Goal: Task Accomplishment & Management: Use online tool/utility

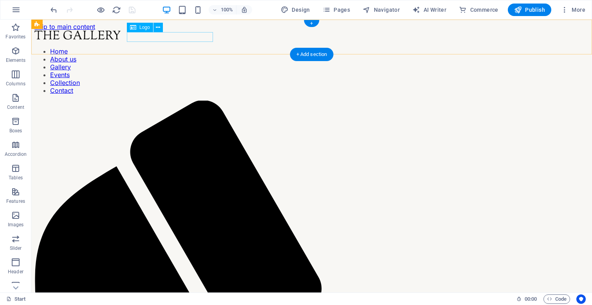
click at [150, 38] on div at bounding box center [311, 36] width 554 height 11
select select "px"
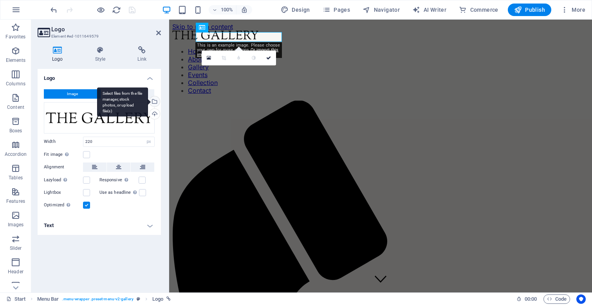
click at [148, 102] on div "Select files from the file manager, stock photos, or upload file(s)" at bounding box center [122, 101] width 51 height 29
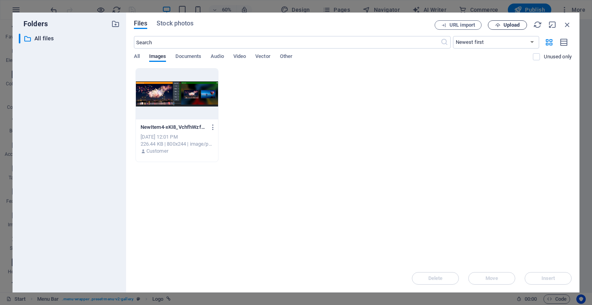
click at [500, 26] on icon "button" at bounding box center [497, 25] width 5 height 5
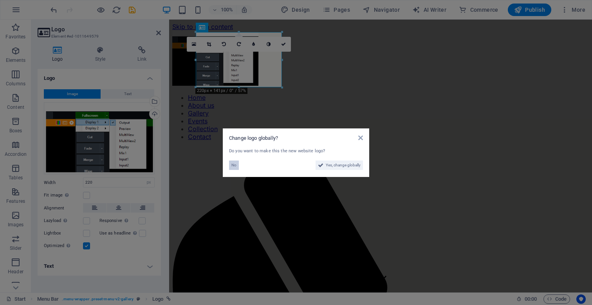
click at [232, 167] on span "No" at bounding box center [233, 165] width 5 height 9
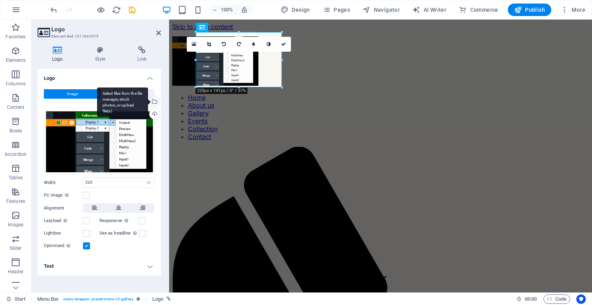
click at [154, 101] on div "Select files from the file manager, stock photos, or upload file(s)" at bounding box center [154, 102] width 12 height 12
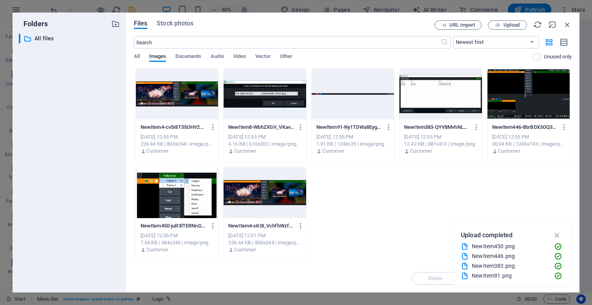
click at [382, 195] on div "NewItem4-cv5I8T35OHV2LCnxbO9QDA.png NewItem4-cv5I8T35OHV2LCnxbO9QDA.png [DATE] …" at bounding box center [353, 164] width 438 height 193
click at [500, 26] on icon "button" at bounding box center [497, 25] width 5 height 5
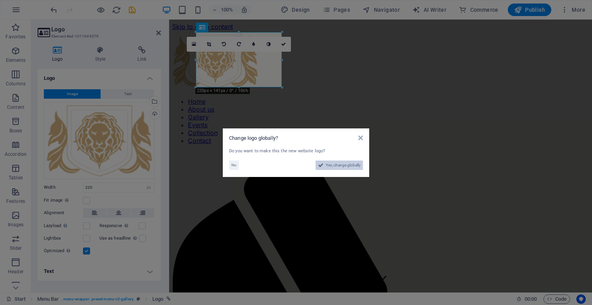
click at [355, 166] on span "Yes, change globally" at bounding box center [343, 165] width 35 height 9
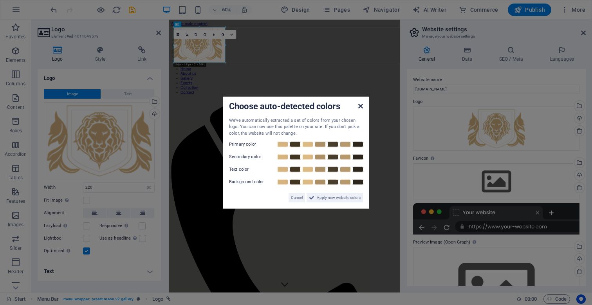
click at [360, 105] on icon at bounding box center [360, 106] width 5 height 6
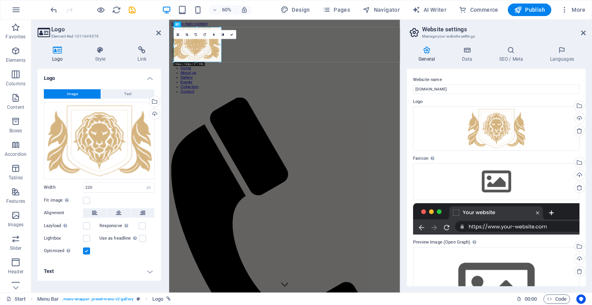
drag, startPoint x: 226, startPoint y: 63, endPoint x: 219, endPoint y: 44, distance: 19.7
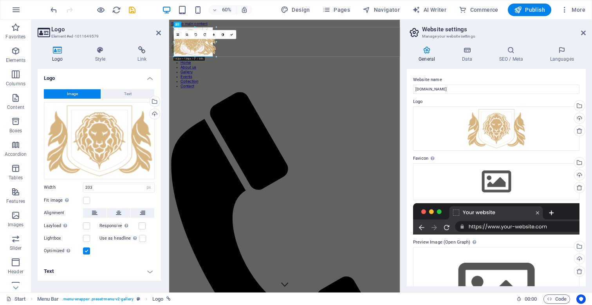
drag, startPoint x: 221, startPoint y: 61, endPoint x: 207, endPoint y: 45, distance: 21.1
type input "167"
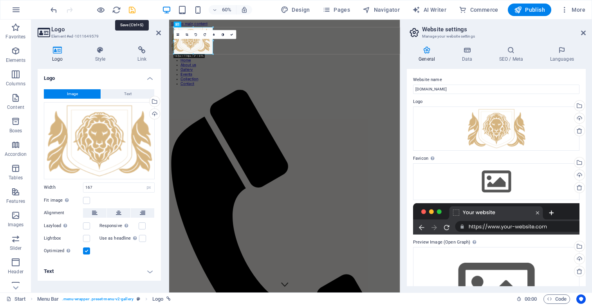
click at [134, 9] on icon "save" at bounding box center [132, 9] width 9 height 9
checkbox input "false"
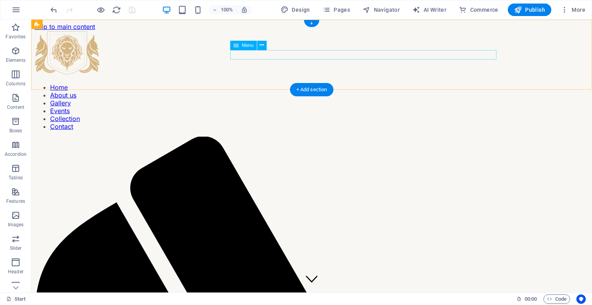
click at [247, 83] on nav "Home About us Gallery Events Collection Contact" at bounding box center [311, 106] width 554 height 47
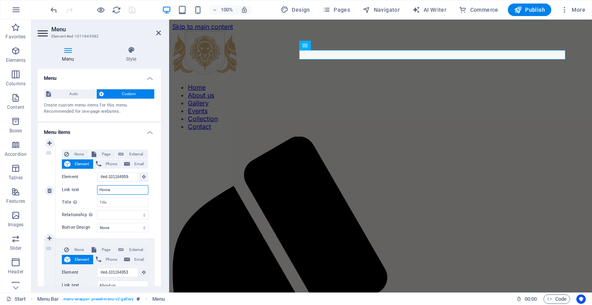
click at [112, 190] on input "Home" at bounding box center [122, 189] width 51 height 9
type input "Дом"
select select
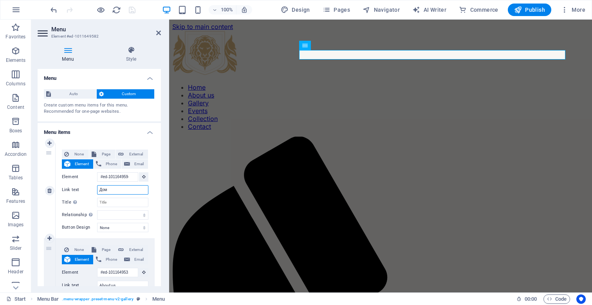
select select
type input "Дома"
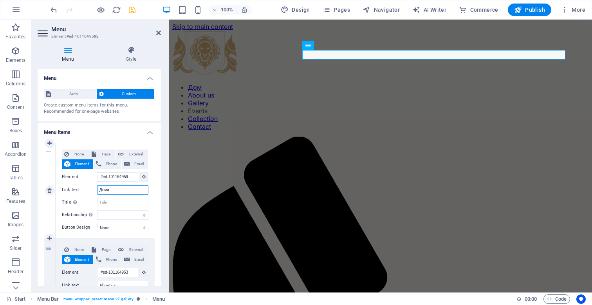
select select
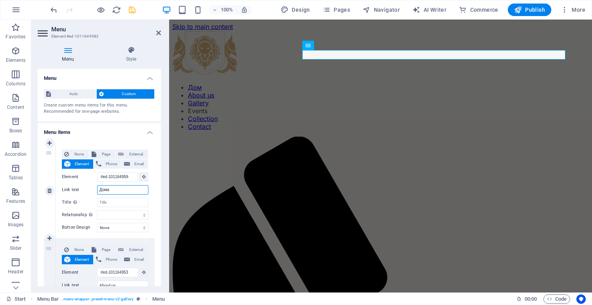
select select
type input "Домашня"
select select
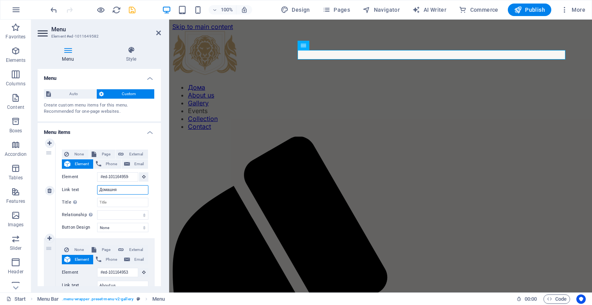
select select
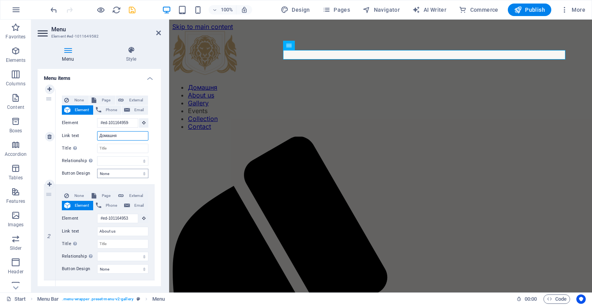
scroll to position [56, 0]
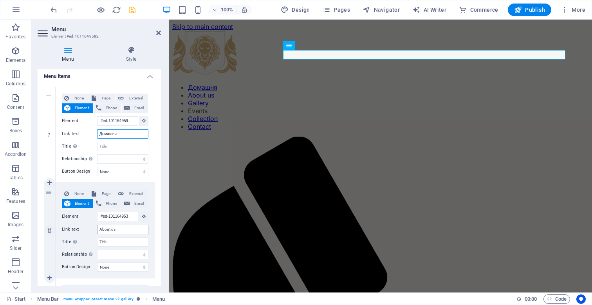
type input "Домашня"
click at [118, 229] on input "About us" at bounding box center [122, 229] width 51 height 9
type input "ПРО"
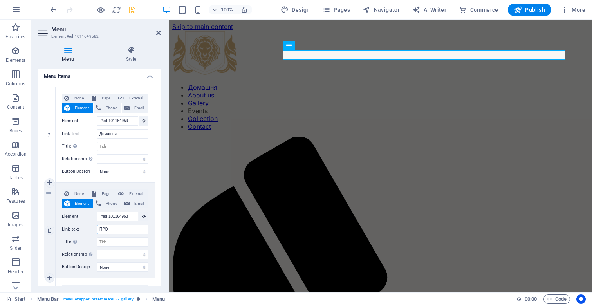
select select
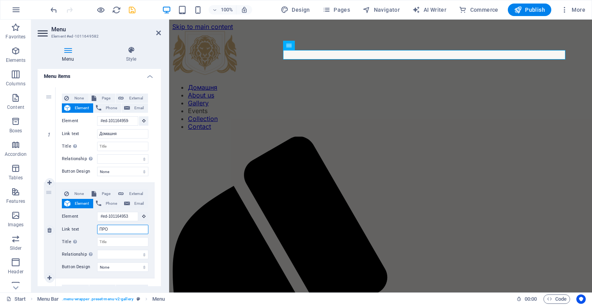
select select
type input "ПРО v"
select select
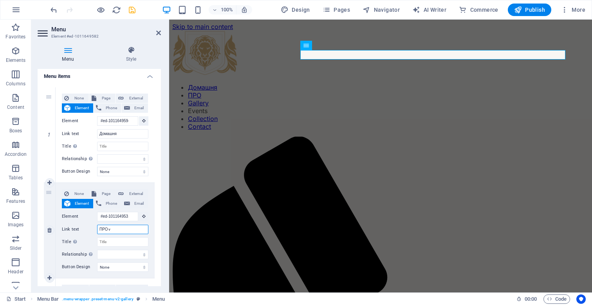
select select
type input "ПРО vMi"
select select
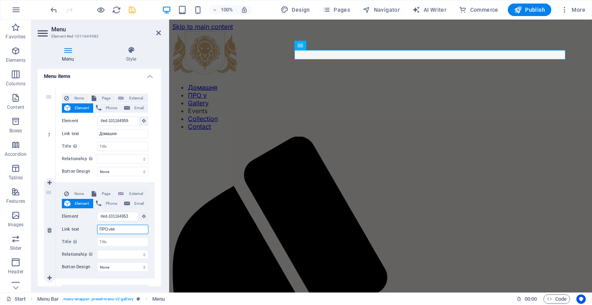
select select
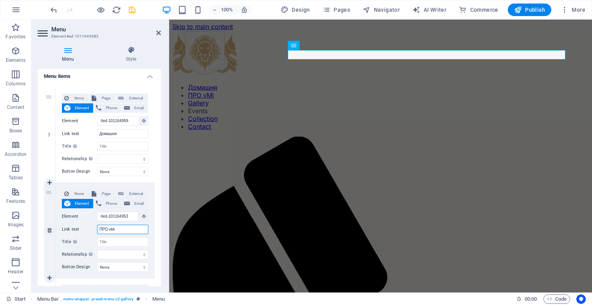
type input "ПРО vMix"
select select
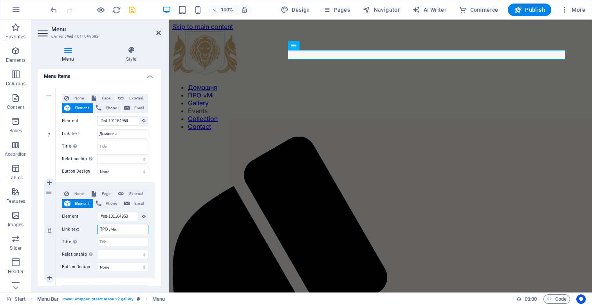
select select
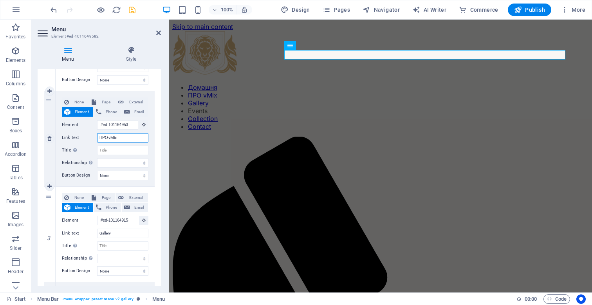
scroll to position [147, 0]
type input "ПРО vMix"
click at [116, 235] on input "Gallery" at bounding box center [122, 233] width 51 height 9
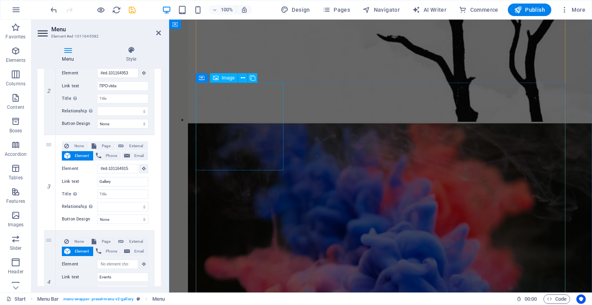
scroll to position [2060, 0]
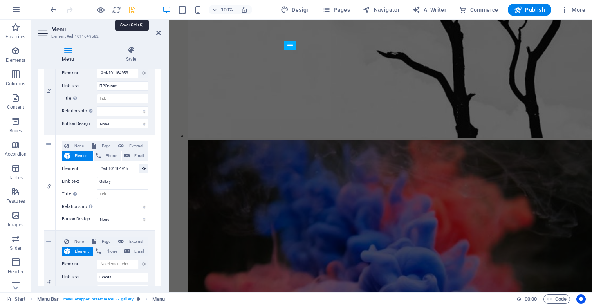
click at [131, 11] on icon "save" at bounding box center [132, 9] width 9 height 9
checkbox input "false"
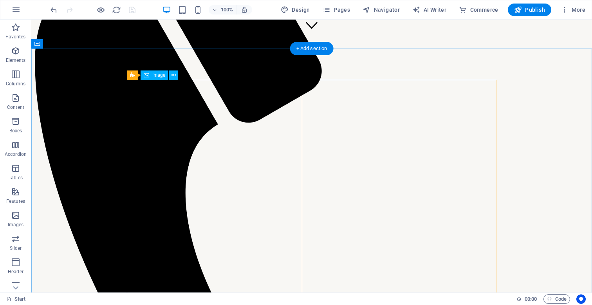
scroll to position [253, 0]
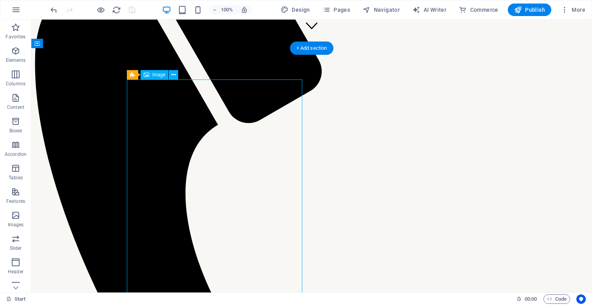
select select "px"
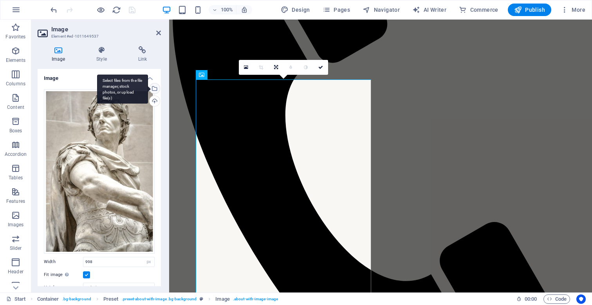
click at [154, 87] on div "Select files from the file manager, stock photos, or upload file(s)" at bounding box center [154, 89] width 12 height 12
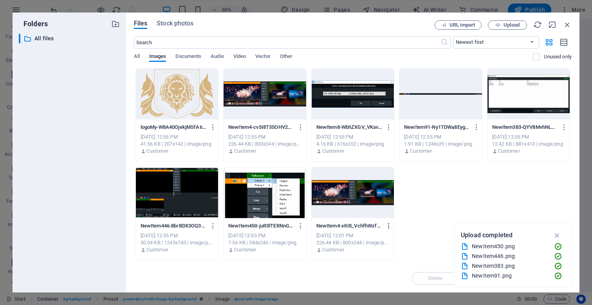
click at [387, 226] on icon "button" at bounding box center [388, 225] width 7 height 7
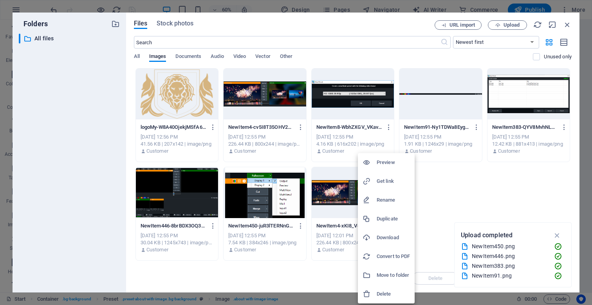
click at [426, 191] on div at bounding box center [296, 152] width 592 height 305
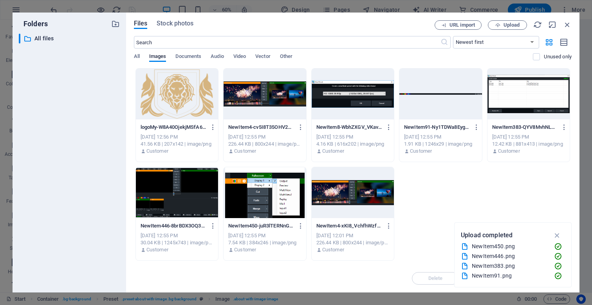
click at [349, 197] on div at bounding box center [353, 192] width 82 height 51
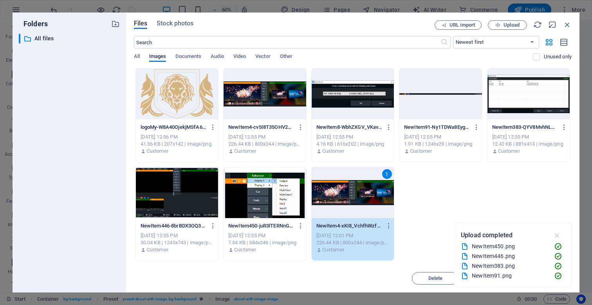
click at [556, 234] on icon "button" at bounding box center [557, 235] width 9 height 9
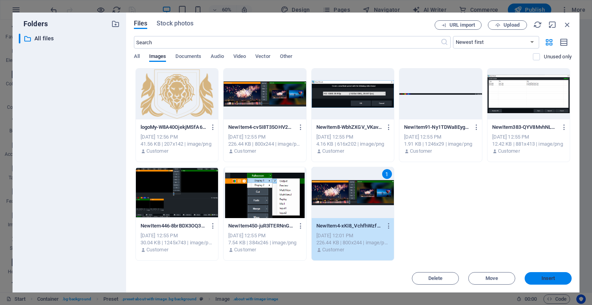
click at [539, 278] on span "Insert" at bounding box center [548, 278] width 41 height 5
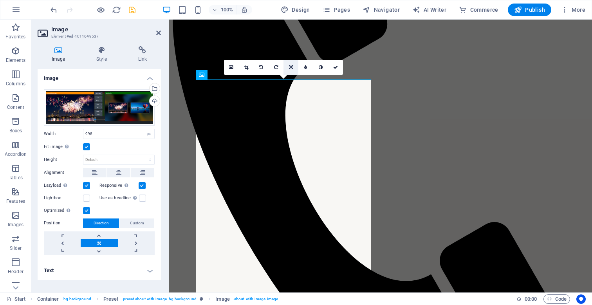
click at [292, 68] on icon at bounding box center [291, 67] width 4 height 5
click at [309, 68] on link at bounding box center [305, 67] width 15 height 15
click at [292, 67] on icon at bounding box center [291, 67] width 4 height 5
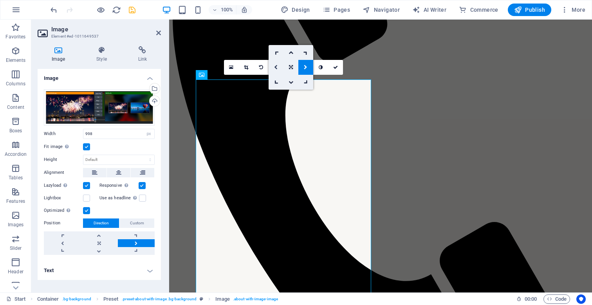
click at [275, 66] on icon at bounding box center [276, 67] width 4 height 5
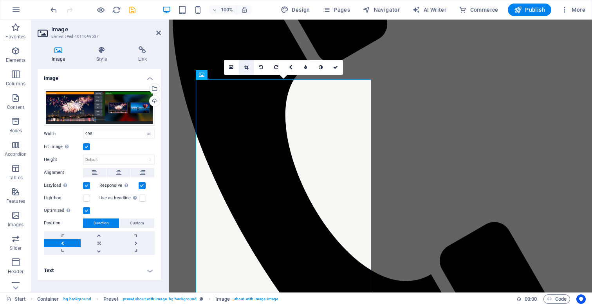
click at [245, 67] on icon at bounding box center [246, 67] width 4 height 5
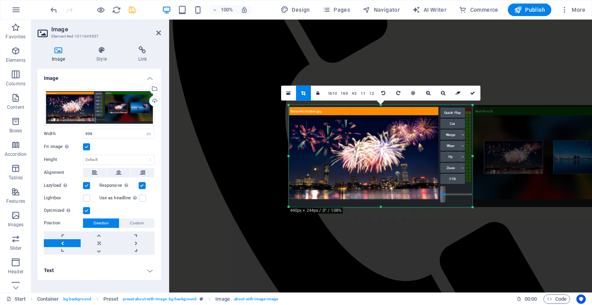
drag, startPoint x: 549, startPoint y: 156, endPoint x: 395, endPoint y: 137, distance: 155.8
click at [395, 137] on div "180 170 160 150 140 130 120 110 100 90 80 70 60 50 40 30 20 10 0 -10 -20 -30 -4…" at bounding box center [381, 156] width 184 height 102
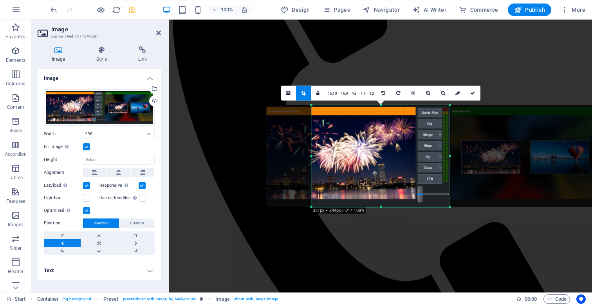
drag, startPoint x: 287, startPoint y: 156, endPoint x: 333, endPoint y: 152, distance: 45.7
click at [333, 152] on div "180 170 160 150 140 130 120 110 100 90 80 70 60 50 40 30 20 10 0 -10 -20 -30 -4…" at bounding box center [381, 156] width 138 height 102
click at [474, 92] on icon at bounding box center [472, 92] width 5 height 5
type input "353"
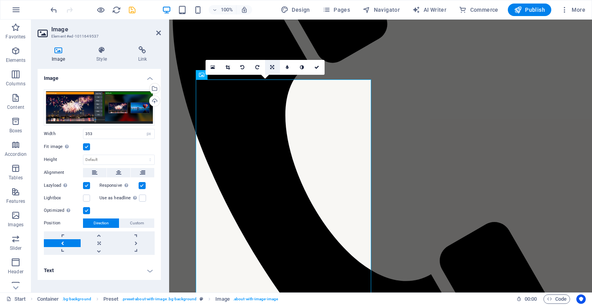
click at [272, 66] on icon at bounding box center [272, 67] width 4 height 5
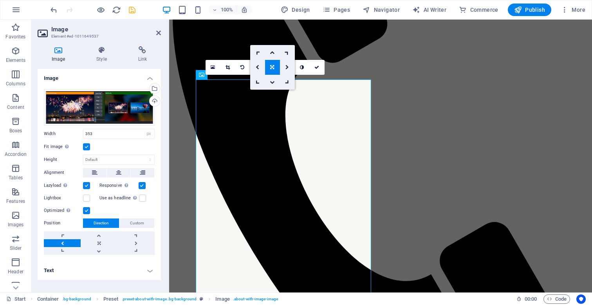
click at [273, 68] on icon at bounding box center [272, 67] width 4 height 5
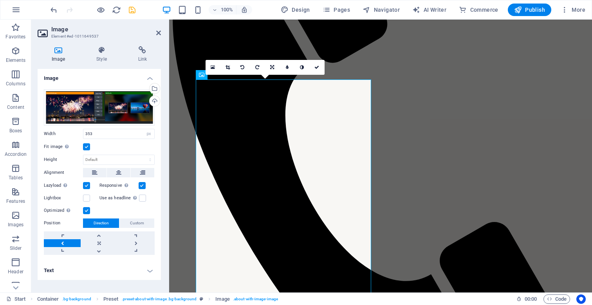
click at [273, 68] on icon at bounding box center [272, 67] width 4 height 5
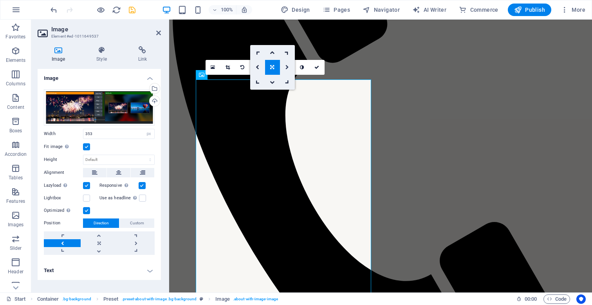
click at [289, 69] on icon at bounding box center [287, 67] width 4 height 5
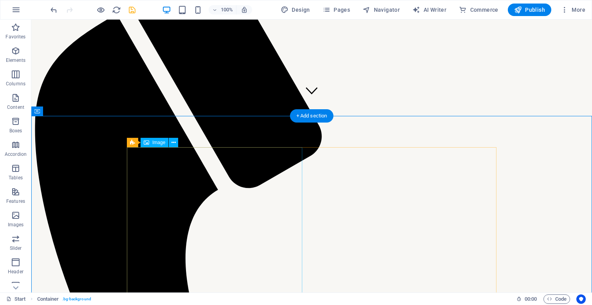
scroll to position [185, 0]
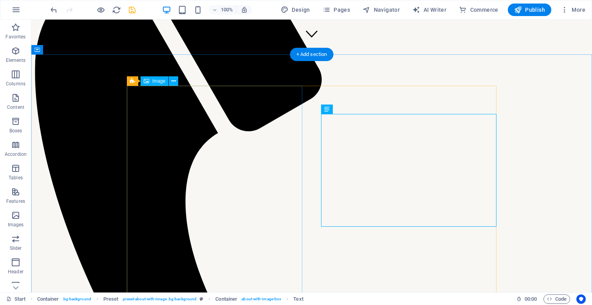
scroll to position [247, 0]
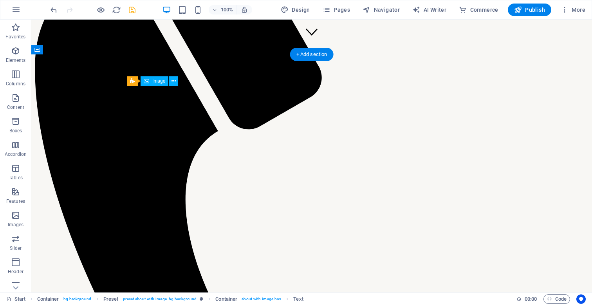
select select "px"
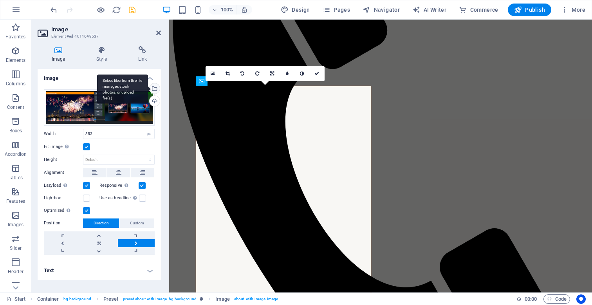
click at [157, 89] on div "Select files from the file manager, stock photos, or upload file(s)" at bounding box center [154, 89] width 12 height 12
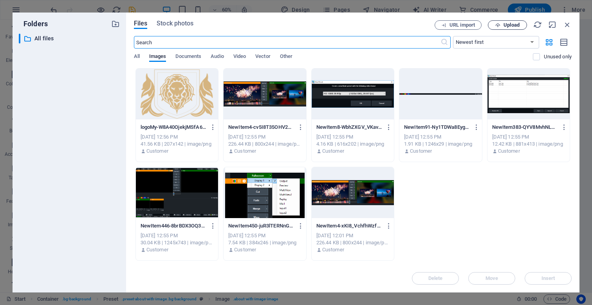
click at [510, 25] on span "Upload" at bounding box center [512, 25] width 16 height 5
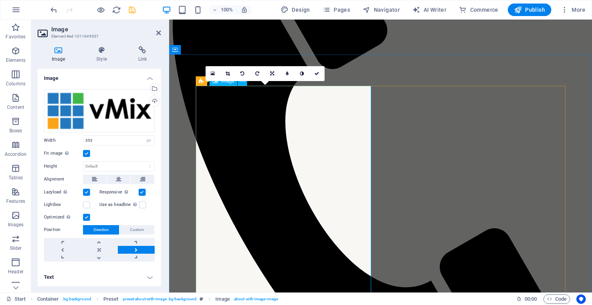
click at [229, 74] on icon at bounding box center [228, 73] width 4 height 5
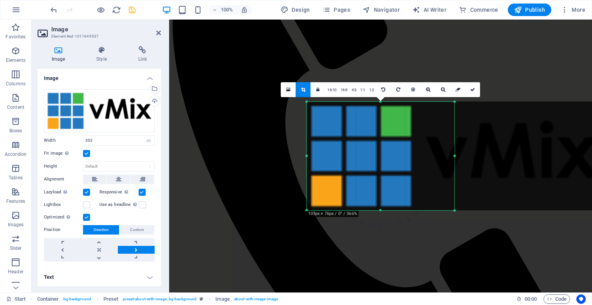
drag, startPoint x: 358, startPoint y: 160, endPoint x: 432, endPoint y: 161, distance: 74.0
click at [432, 161] on div at bounding box center [455, 155] width 296 height 109
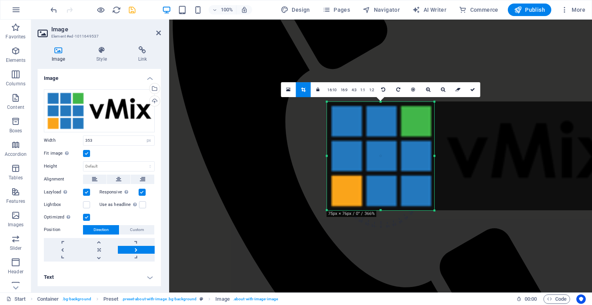
drag, startPoint x: 453, startPoint y: 157, endPoint x: 413, endPoint y: 154, distance: 40.4
click at [413, 154] on div "180 170 160 150 140 130 120 110 100 90 80 70 60 50 40 30 20 10 0 -10 -20 -30 -4…" at bounding box center [380, 156] width 107 height 109
click at [473, 88] on icon at bounding box center [472, 89] width 5 height 5
type input "273"
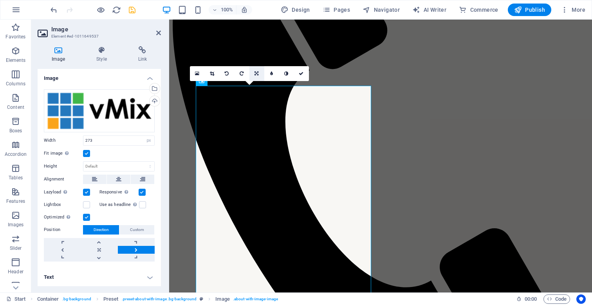
click at [257, 73] on icon at bounding box center [257, 73] width 4 height 5
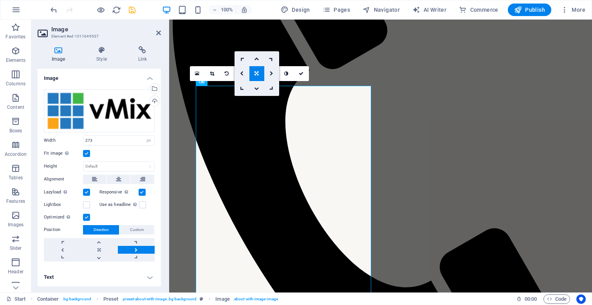
click at [255, 74] on icon at bounding box center [257, 73] width 4 height 5
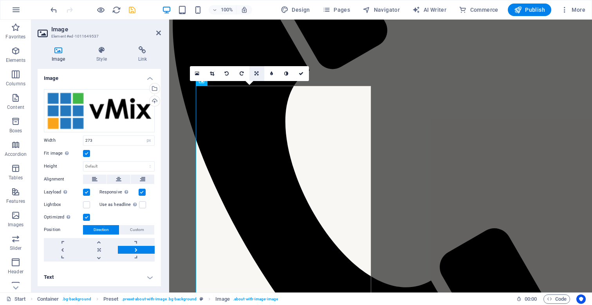
click at [253, 74] on link at bounding box center [256, 73] width 15 height 15
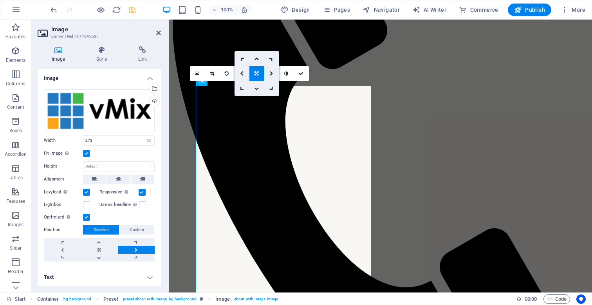
click at [240, 75] on icon at bounding box center [242, 73] width 4 height 5
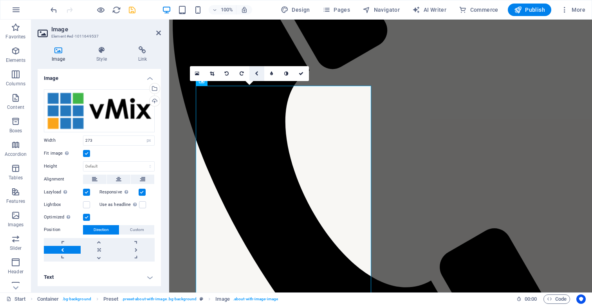
click at [259, 73] on link at bounding box center [256, 73] width 15 height 15
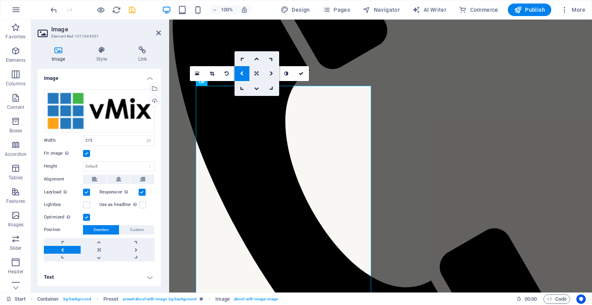
click at [258, 74] on icon at bounding box center [257, 73] width 4 height 5
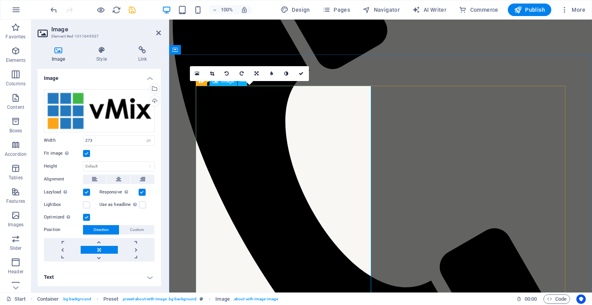
click at [88, 216] on label at bounding box center [86, 217] width 7 height 7
click at [0, 0] on input "Optimized Images are compressed to improve page speed." at bounding box center [0, 0] width 0 height 0
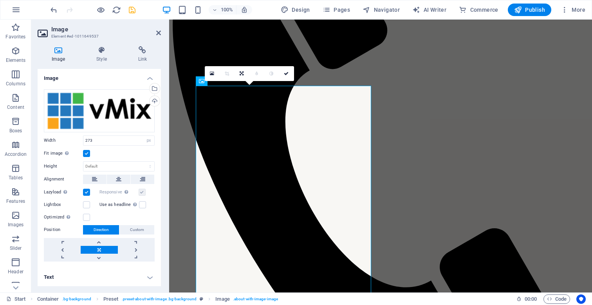
click at [87, 191] on label at bounding box center [86, 192] width 7 height 7
click at [0, 0] on input "Lazyload Loading images after the page loads improves page speed." at bounding box center [0, 0] width 0 height 0
click at [119, 178] on icon at bounding box center [118, 179] width 5 height 9
click at [85, 152] on label at bounding box center [86, 153] width 7 height 7
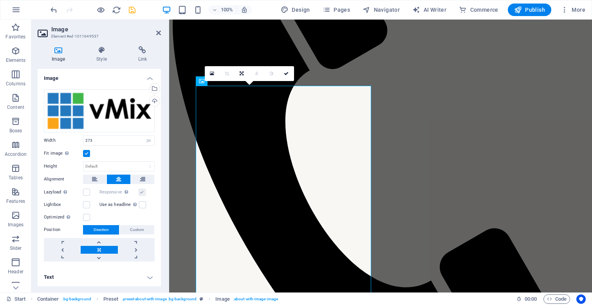
click at [0, 0] on input "Fit image Automatically fit image to a fixed width and height" at bounding box center [0, 0] width 0 height 0
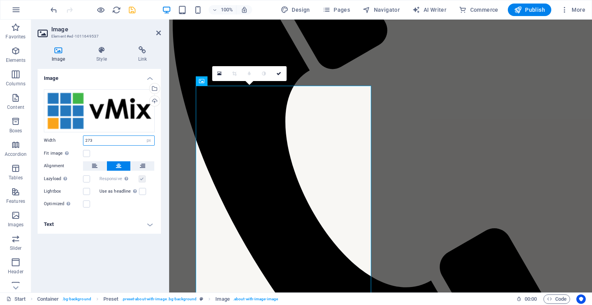
click at [104, 141] on input "273" at bounding box center [118, 140] width 71 height 9
click at [101, 57] on h4 "Style" at bounding box center [103, 54] width 42 height 16
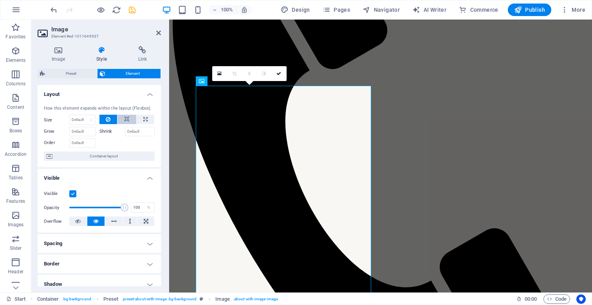
click at [126, 120] on icon at bounding box center [126, 119] width 5 height 9
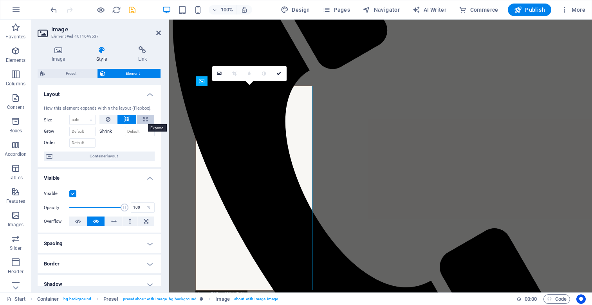
click at [141, 121] on button at bounding box center [146, 119] width 18 height 9
type input "100"
select select "%"
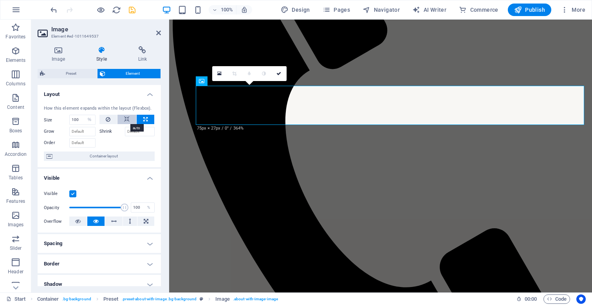
click at [127, 120] on icon at bounding box center [126, 119] width 5 height 9
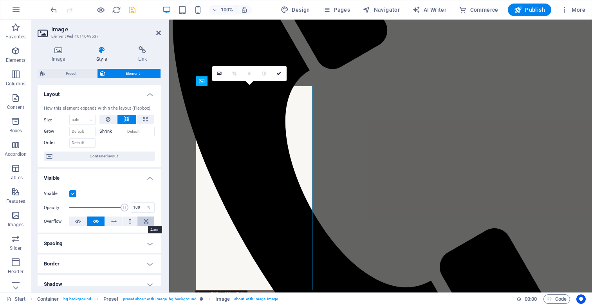
click at [144, 222] on icon at bounding box center [146, 221] width 5 height 9
click at [109, 223] on button at bounding box center [114, 221] width 18 height 9
click at [97, 223] on icon at bounding box center [95, 221] width 5 height 9
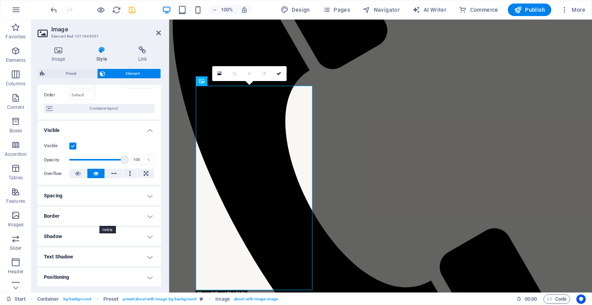
scroll to position [49, 0]
click at [92, 196] on h4 "Spacing" at bounding box center [99, 194] width 123 height 19
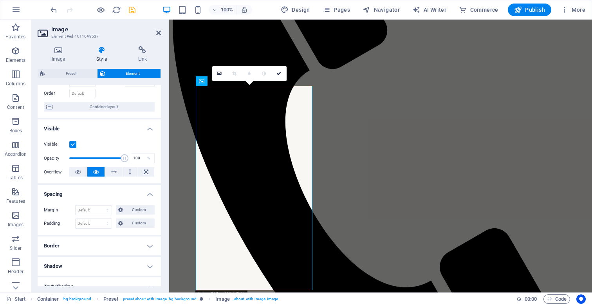
click at [92, 196] on h4 "Spacing" at bounding box center [99, 192] width 123 height 14
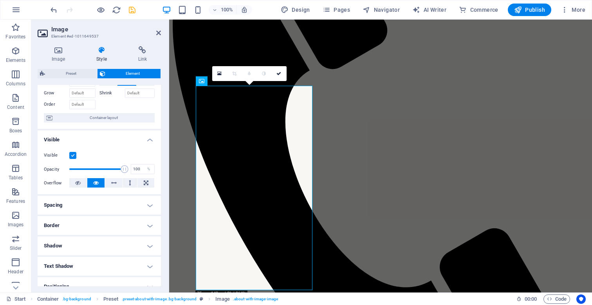
scroll to position [0, 0]
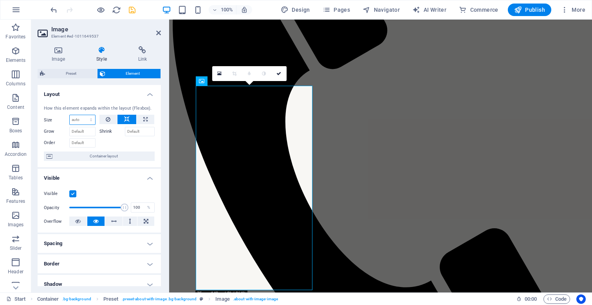
click at [83, 121] on select "Default auto px % 1/1 1/2 1/3 1/4 1/5 1/6 1/7 1/8 1/9 1/10" at bounding box center [82, 119] width 25 height 9
click at [70, 115] on select "Default auto px % 1/1 1/2 1/3 1/4 1/5 1/6 1/7 1/8 1/9 1/10" at bounding box center [82, 119] width 25 height 9
click at [83, 119] on select "Default auto px % 1/1 1/2 1/3 1/4 1/5 1/6 1/7 1/8 1/9 1/10" at bounding box center [82, 119] width 25 height 9
click at [70, 115] on select "Default auto px % 1/1 1/2 1/3 1/4 1/5 1/6 1/7 1/8 1/9 1/10" at bounding box center [82, 119] width 25 height 9
click at [82, 116] on select "Default auto px % 1/1 1/2 1/3 1/4 1/5 1/6 1/7 1/8 1/9 1/10" at bounding box center [82, 119] width 25 height 9
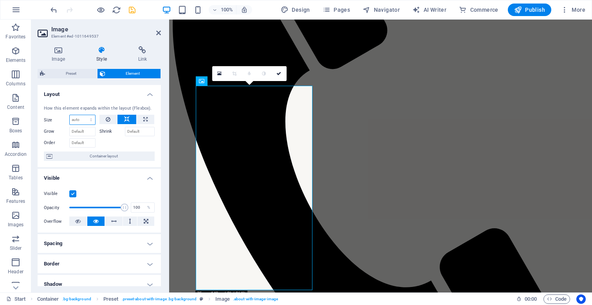
select select "%"
click at [83, 115] on select "Default auto px % 1/1 1/2 1/3 1/4 1/5 1/6 1/7 1/8 1/9 1/10" at bounding box center [82, 119] width 25 height 9
type input "100"
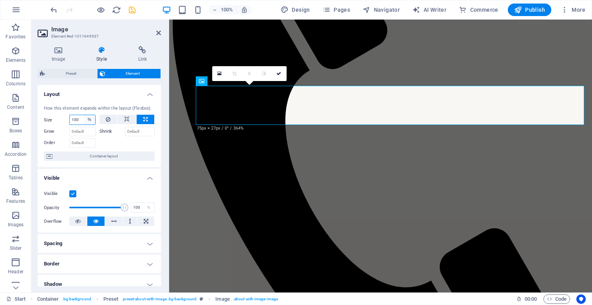
click at [88, 119] on select "Default auto px % 1/1 1/2 1/3 1/4 1/5 1/6 1/7 1/8 1/9 1/10" at bounding box center [89, 119] width 11 height 9
select select "1/2"
click at [84, 115] on select "Default auto px % 1/1 1/2 1/3 1/4 1/5 1/6 1/7 1/8 1/9 1/10" at bounding box center [89, 119] width 11 height 9
type input "50"
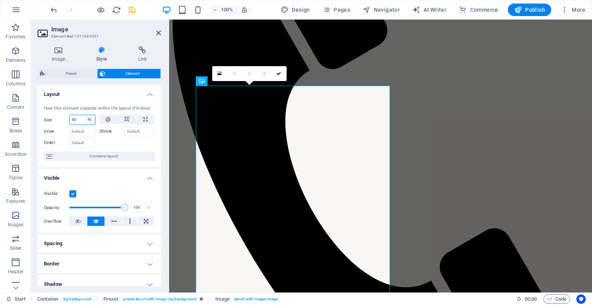
click at [91, 121] on select "Default auto px % 1/1 1/2 1/3 1/4 1/5 1/6 1/7 1/8 1/9 1/10" at bounding box center [89, 119] width 11 height 9
select select "1/1"
click at [84, 115] on select "Default auto px % 1/1 1/2 1/3 1/4 1/5 1/6 1/7 1/8 1/9 1/10" at bounding box center [89, 119] width 11 height 9
type input "100"
select select "%"
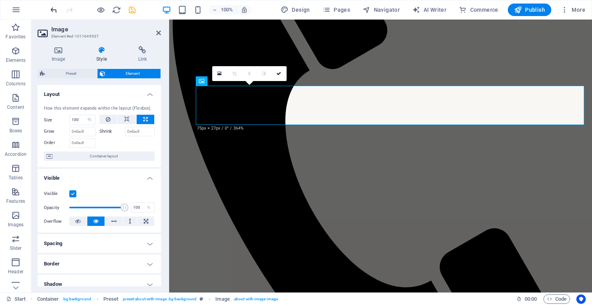
click at [54, 13] on icon "undo" at bounding box center [53, 9] width 9 height 9
type input "50"
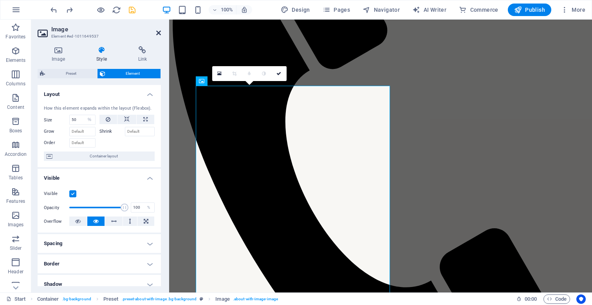
click at [160, 30] on icon at bounding box center [158, 33] width 5 height 6
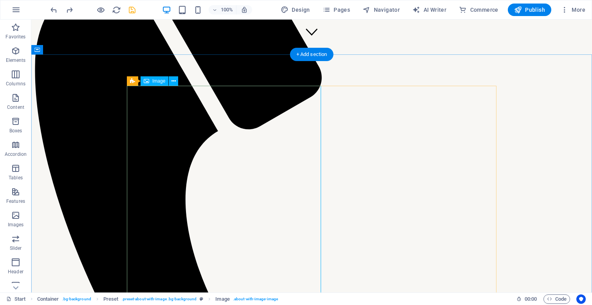
select select "%"
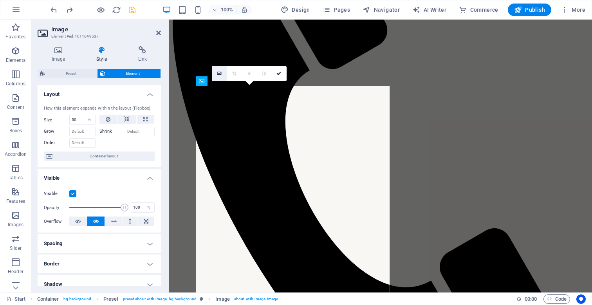
click at [220, 76] on icon at bounding box center [219, 73] width 4 height 5
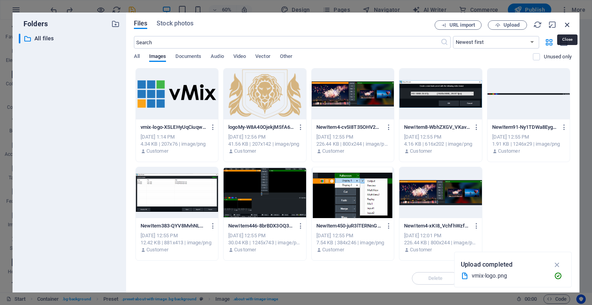
click at [565, 23] on icon "button" at bounding box center [567, 24] width 9 height 9
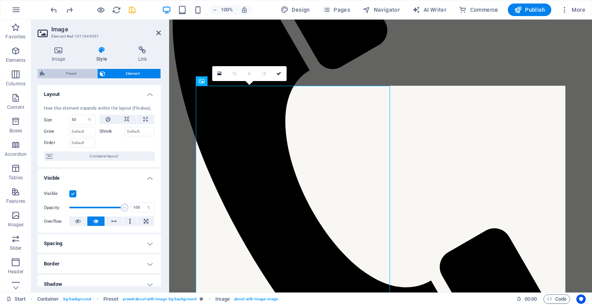
click at [76, 72] on span "Preset" at bounding box center [70, 73] width 47 height 9
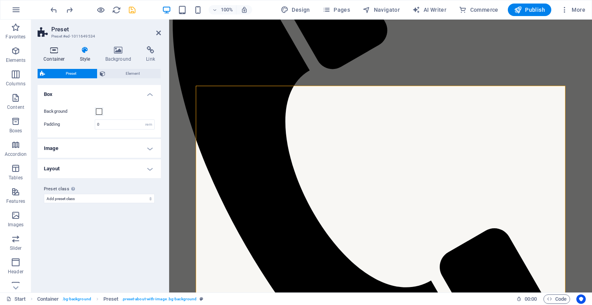
click at [50, 57] on h4 "Container" at bounding box center [56, 54] width 36 height 16
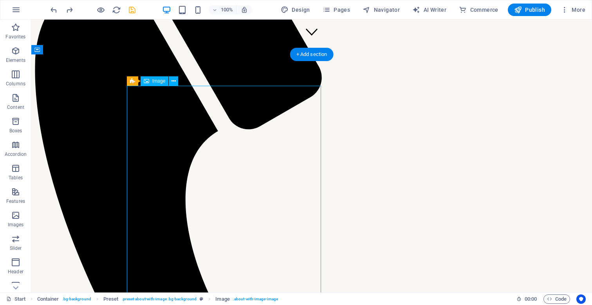
select select "%"
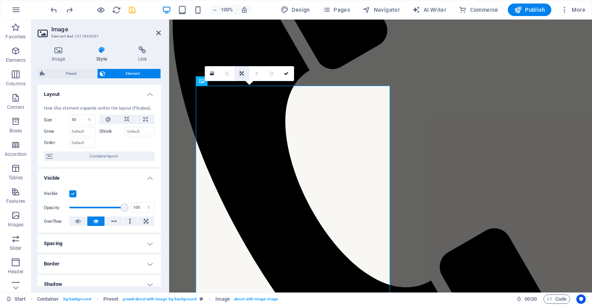
click at [242, 73] on icon at bounding box center [242, 73] width 4 height 5
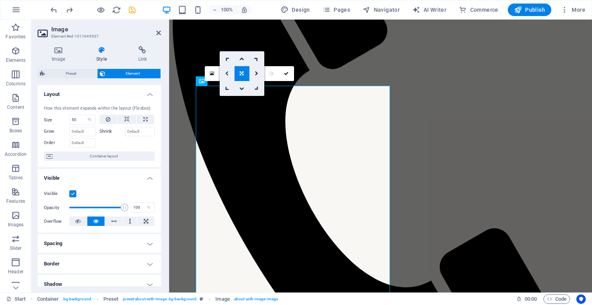
click at [227, 74] on icon at bounding box center [227, 73] width 4 height 5
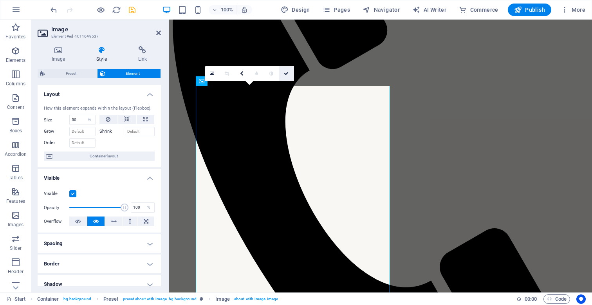
click at [281, 73] on link at bounding box center [286, 73] width 15 height 15
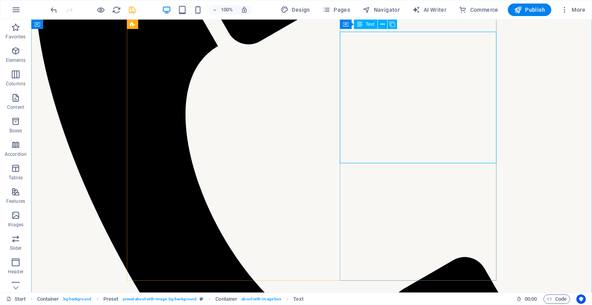
scroll to position [328, 0]
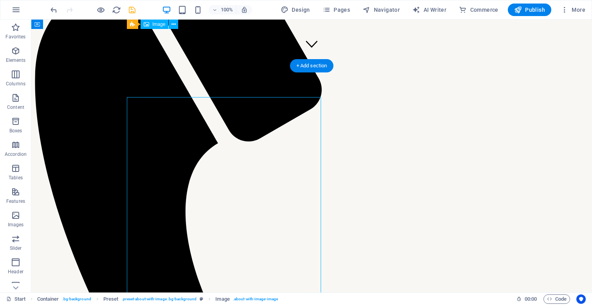
scroll to position [233, 0]
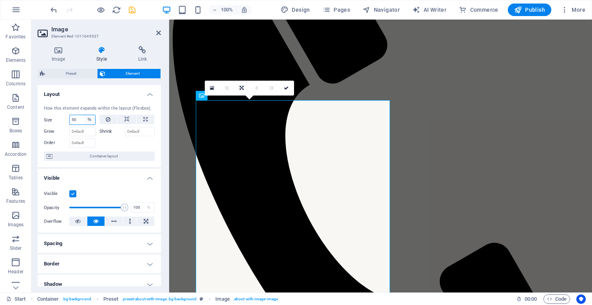
click at [90, 119] on select "Default auto px % 1/1 1/2 1/3 1/4 1/5 1/6 1/7 1/8 1/9 1/10" at bounding box center [89, 119] width 11 height 9
select select "auto"
click at [84, 115] on select "Default auto px % 1/1 1/2 1/3 1/4 1/5 1/6 1/7 1/8 1/9 1/10" at bounding box center [89, 119] width 11 height 9
select select "DISABLED_OPTION_VALUE"
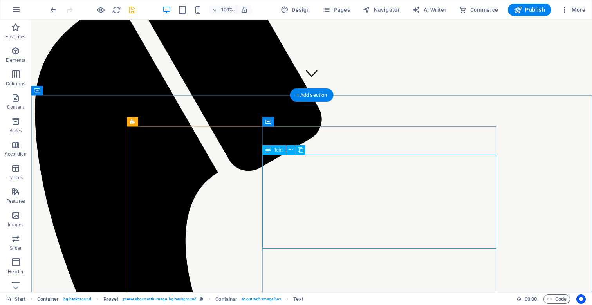
scroll to position [205, 0]
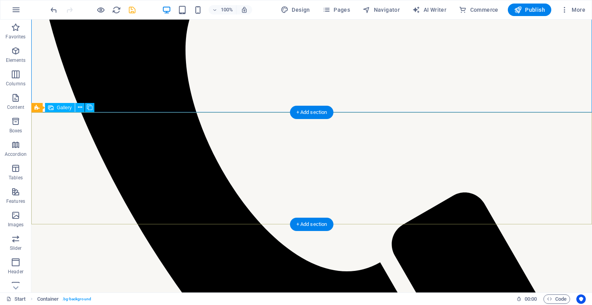
scroll to position [400, 0]
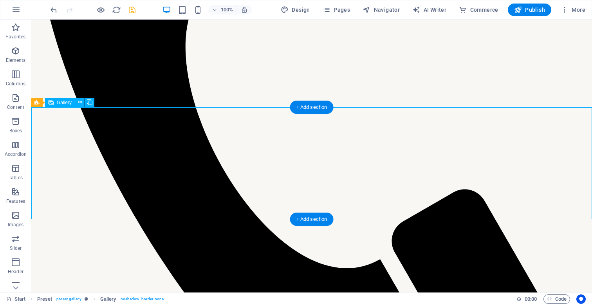
select select "4"
select select "px"
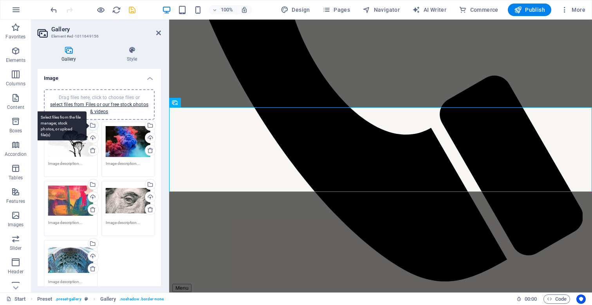
click at [87, 126] on div "Select files from the file manager, stock photos, or upload file(s)" at bounding box center [61, 125] width 51 height 29
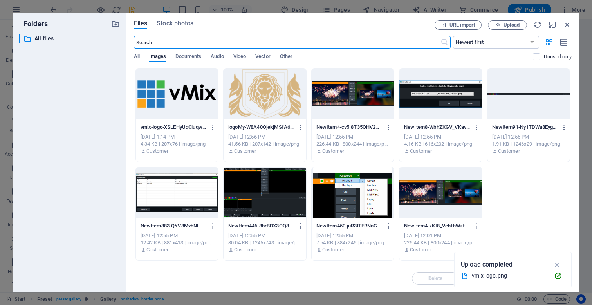
scroll to position [527, 0]
click at [170, 106] on div at bounding box center [177, 94] width 82 height 51
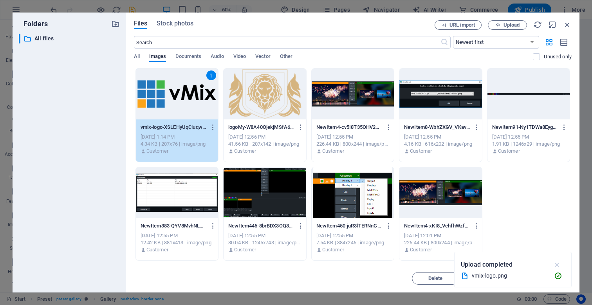
click at [556, 265] on icon "button" at bounding box center [557, 264] width 9 height 9
click at [545, 278] on span "Insert" at bounding box center [549, 278] width 14 height 5
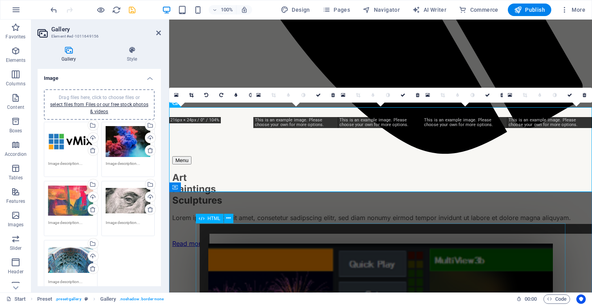
scroll to position [400, 0]
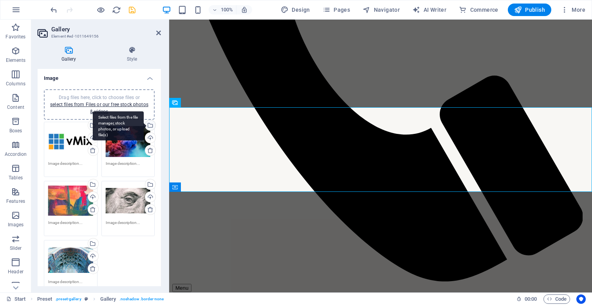
click at [148, 127] on div "Select files from the file manager, stock photos, or upload file(s)" at bounding box center [150, 126] width 12 height 12
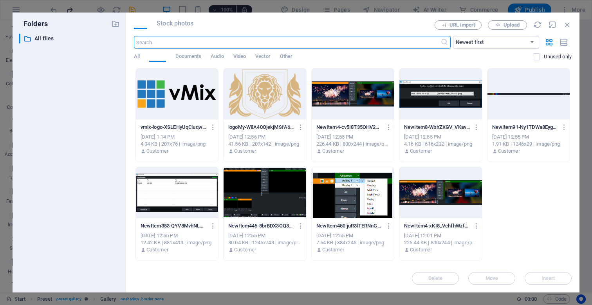
scroll to position [527, 0]
click at [339, 93] on div at bounding box center [353, 94] width 82 height 51
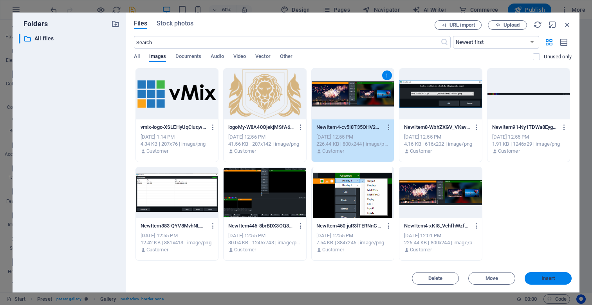
click at [546, 278] on span "Insert" at bounding box center [549, 278] width 14 height 5
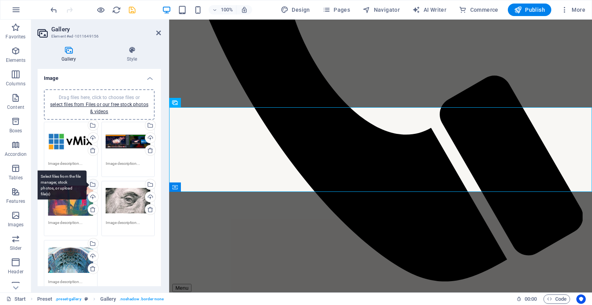
click at [87, 184] on div "Select files from the file manager, stock photos, or upload file(s)" at bounding box center [61, 184] width 51 height 29
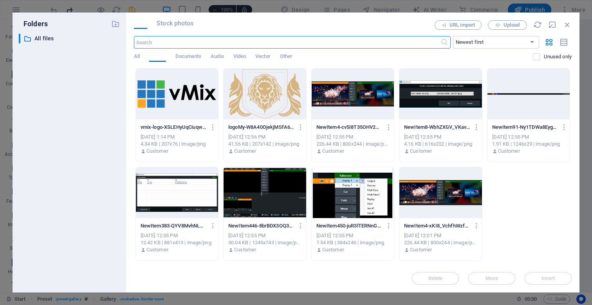
scroll to position [527, 0]
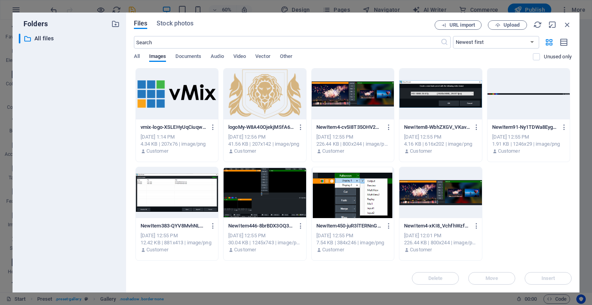
click at [415, 90] on div at bounding box center [440, 94] width 82 height 51
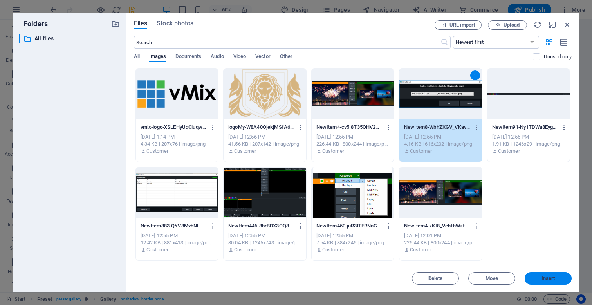
click at [536, 276] on button "Insert" at bounding box center [548, 278] width 47 height 13
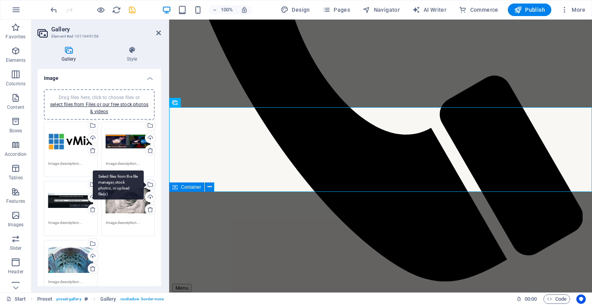
click at [148, 185] on div "Select files from the file manager, stock photos, or upload file(s)" at bounding box center [150, 185] width 12 height 12
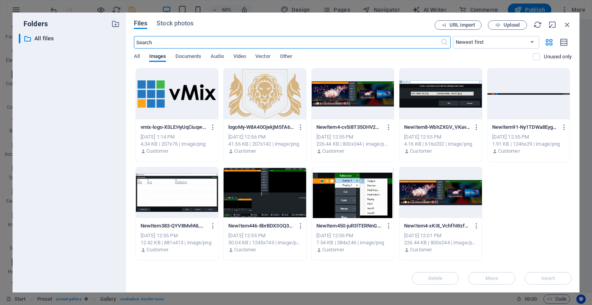
scroll to position [527, 0]
click at [188, 199] on div at bounding box center [177, 192] width 82 height 51
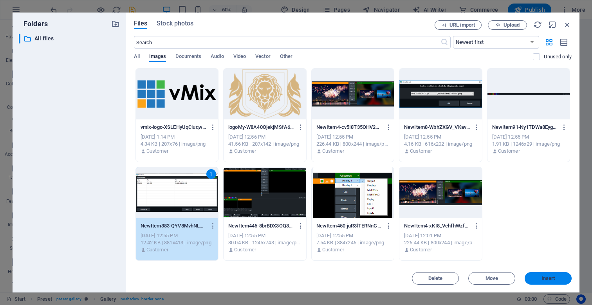
click at [551, 276] on span "Insert" at bounding box center [549, 278] width 14 height 5
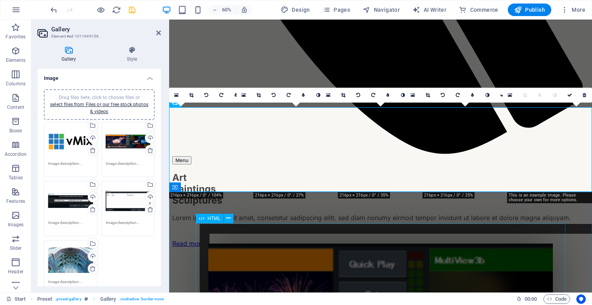
scroll to position [400, 0]
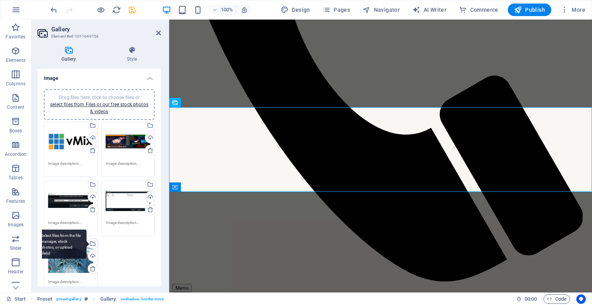
click at [87, 243] on div "Select files from the file manager, stock photos, or upload file(s)" at bounding box center [61, 243] width 51 height 29
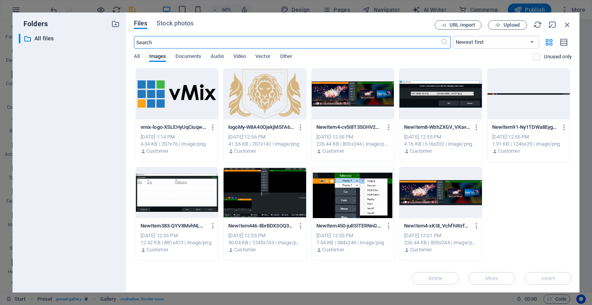
scroll to position [527, 0]
click at [360, 198] on div at bounding box center [353, 192] width 82 height 51
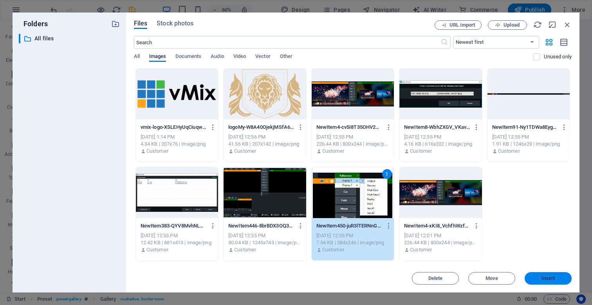
click at [560, 275] on button "Insert" at bounding box center [548, 278] width 47 height 13
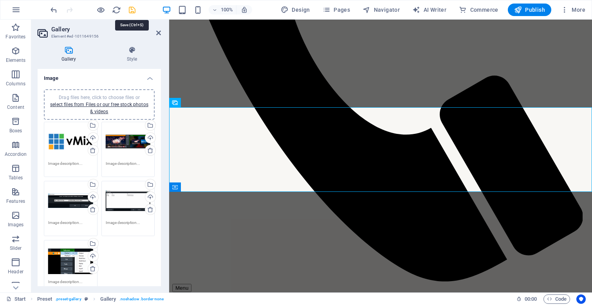
click at [131, 8] on icon "save" at bounding box center [132, 9] width 9 height 9
checkbox input "false"
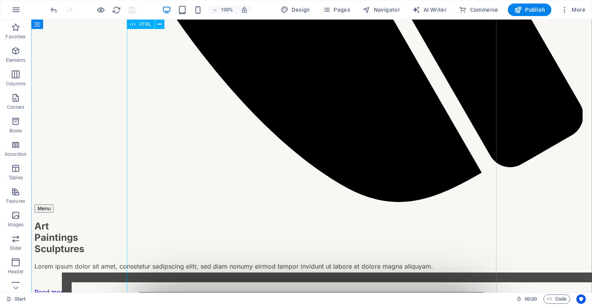
scroll to position [661, 0]
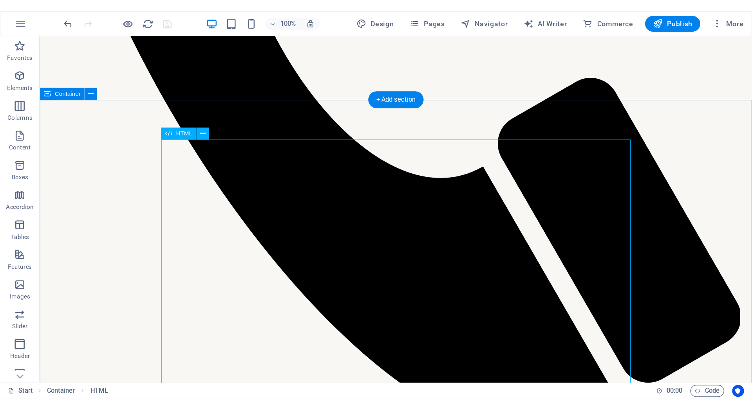
scroll to position [555, 0]
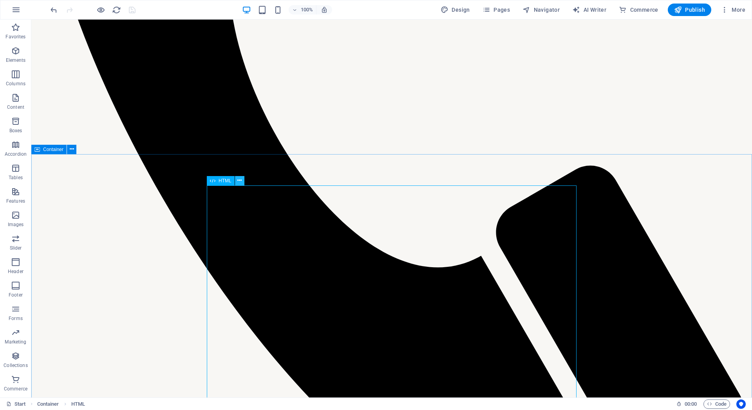
click at [242, 181] on button at bounding box center [239, 180] width 9 height 9
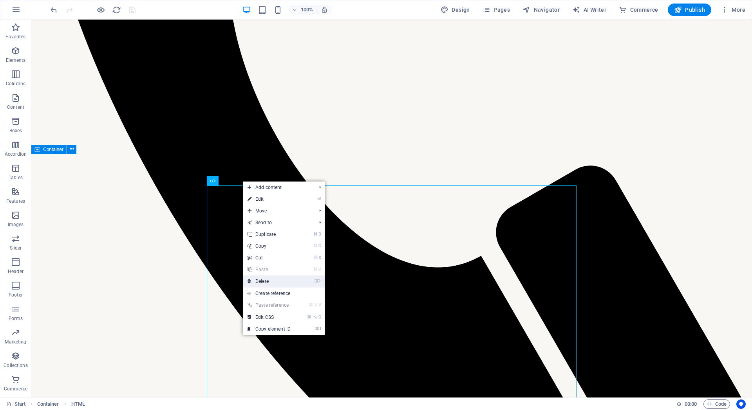
click at [260, 280] on link "⌦ Delete" at bounding box center [269, 282] width 52 height 12
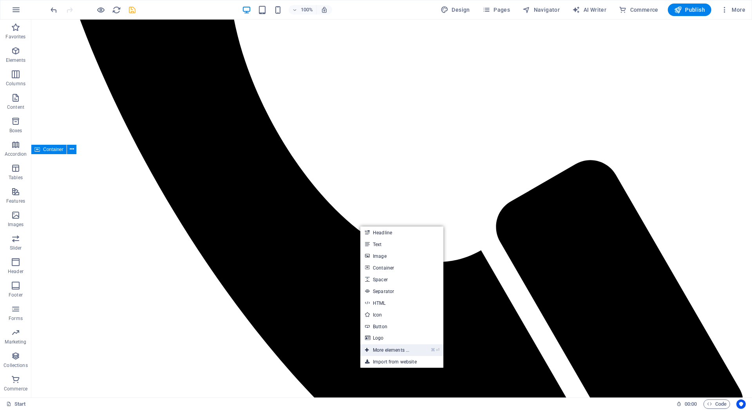
click at [389, 305] on link "⌘ ⏎ More elements ..." at bounding box center [387, 351] width 54 height 12
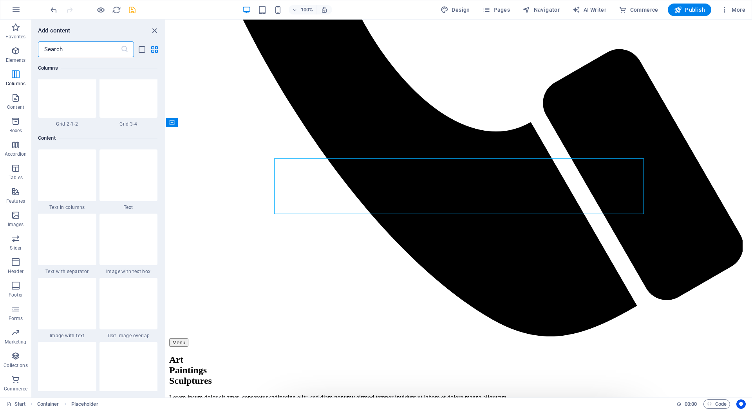
scroll to position [1314, 0]
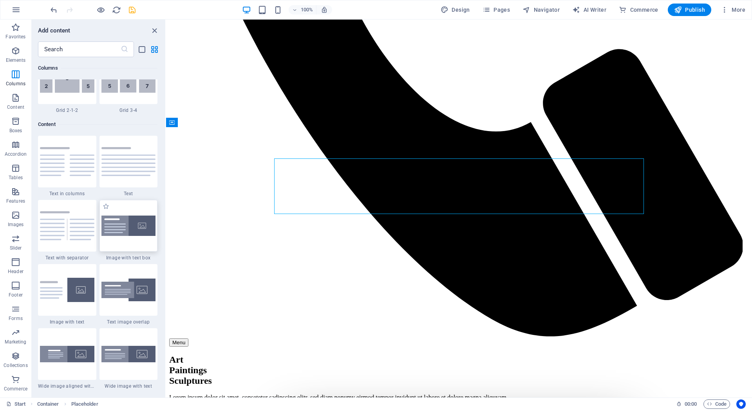
click at [133, 218] on img at bounding box center [128, 226] width 54 height 21
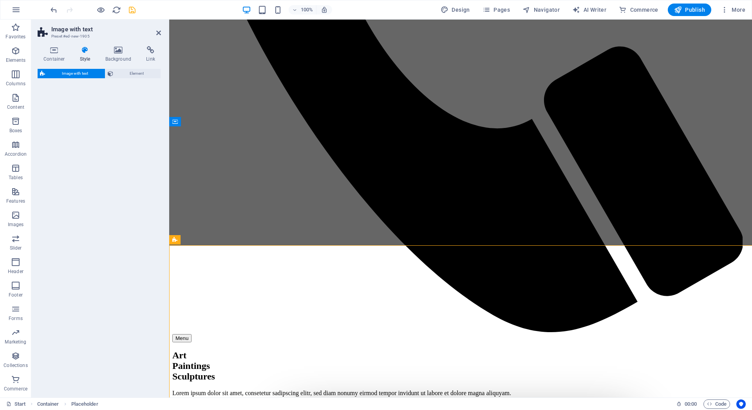
select select "rem"
select select "px"
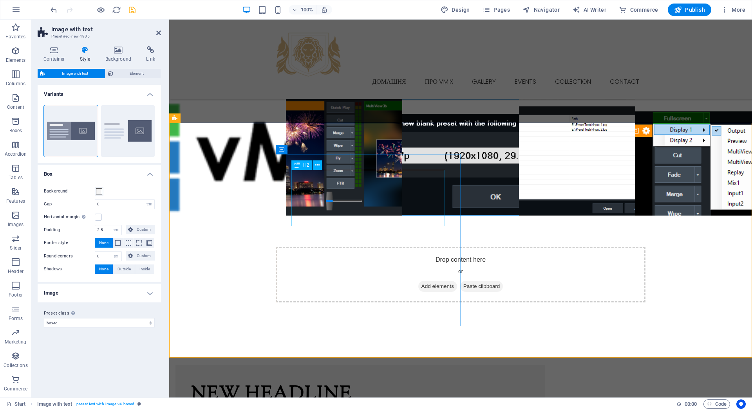
scroll to position [677, 0]
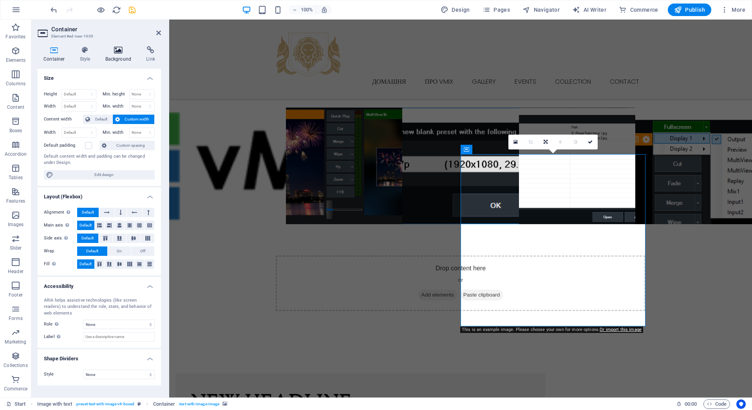
click at [110, 53] on icon at bounding box center [118, 50] width 38 height 8
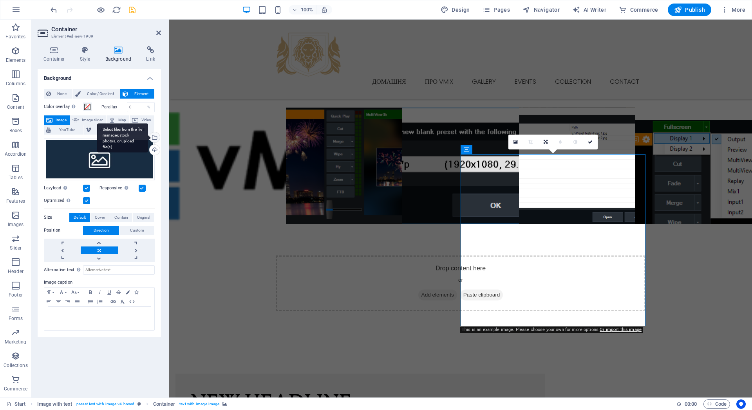
click at [154, 137] on div "Select files from the file manager, stock photos, or upload file(s)" at bounding box center [154, 138] width 12 height 12
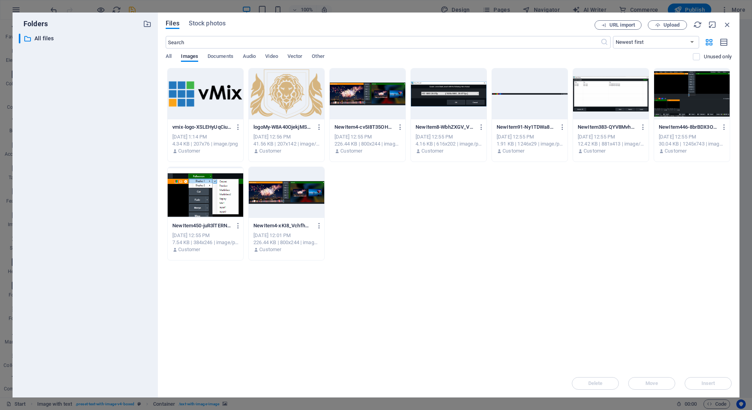
click at [592, 93] on div at bounding box center [692, 94] width 76 height 51
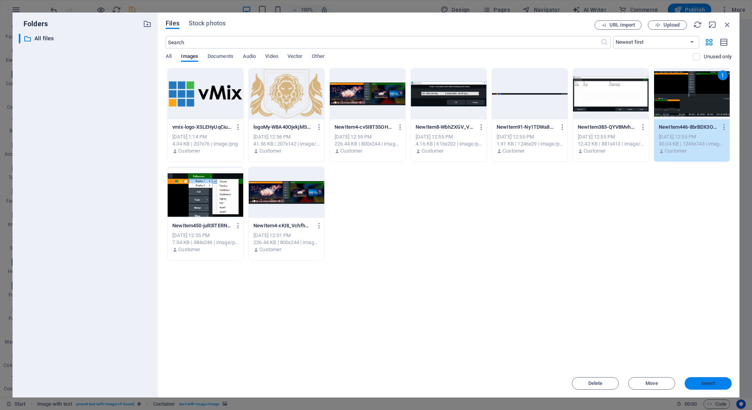
click at [592, 305] on span "Insert" at bounding box center [708, 383] width 41 height 5
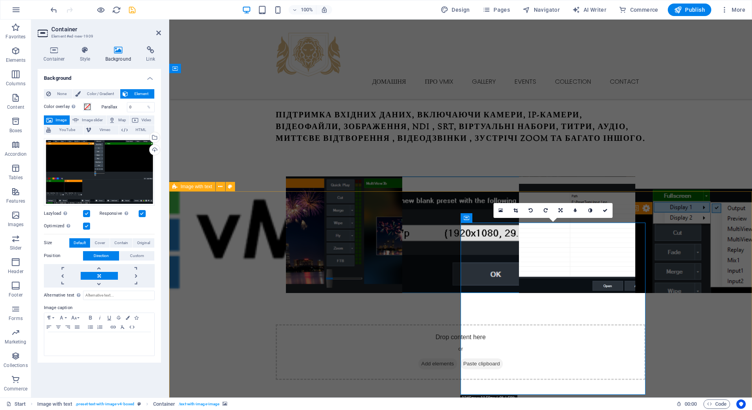
scroll to position [609, 0]
click at [443, 305] on span "Add elements" at bounding box center [437, 363] width 39 height 11
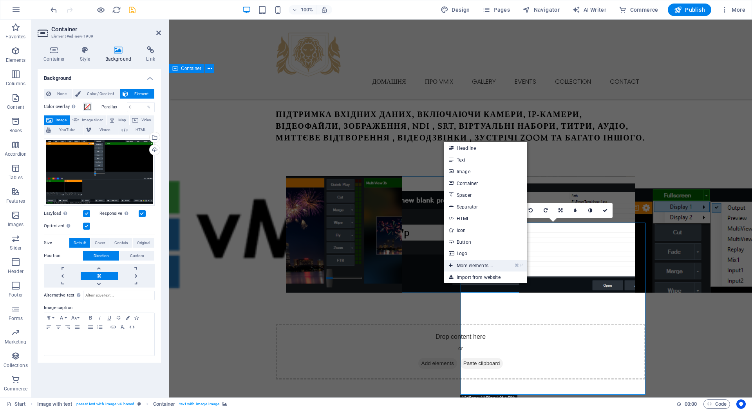
click at [473, 266] on link "⌘ ⏎ More elements ..." at bounding box center [471, 266] width 54 height 12
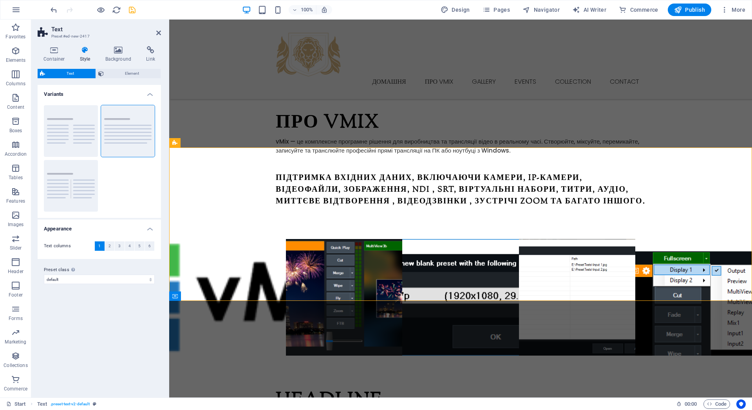
scroll to position [548, 0]
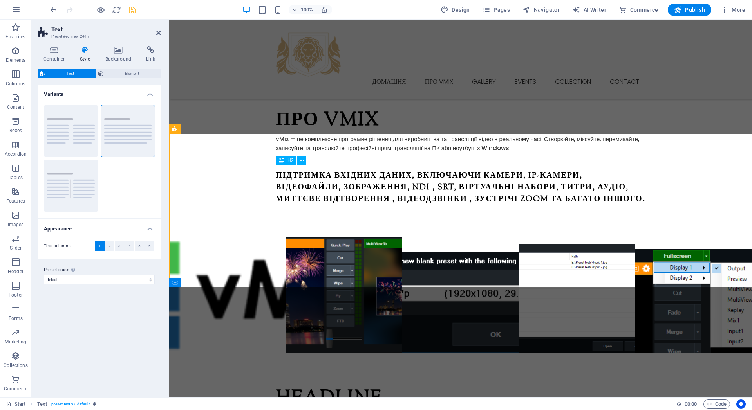
click at [363, 305] on div "Headline" at bounding box center [461, 399] width 370 height 28
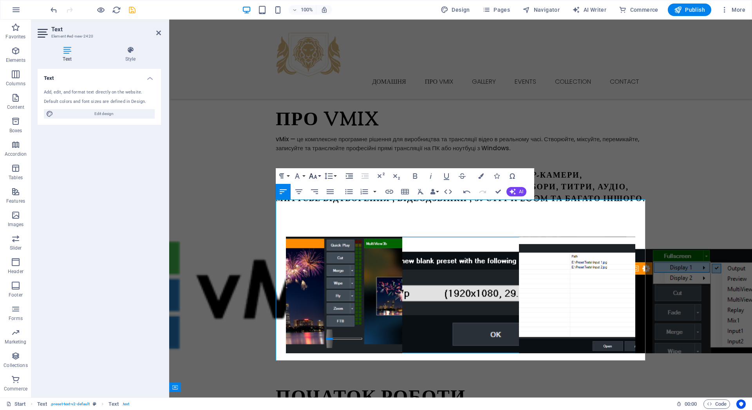
click at [317, 176] on icon "button" at bounding box center [312, 176] width 9 height 9
click at [322, 248] on link "14" at bounding box center [321, 250] width 28 height 12
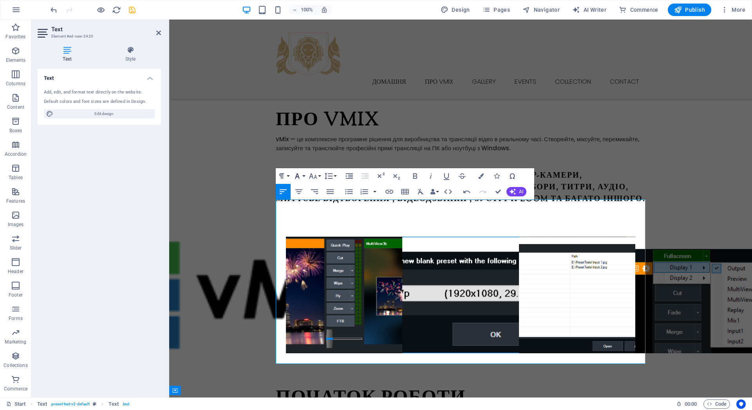
click at [303, 177] on button "Font Family" at bounding box center [298, 176] width 15 height 16
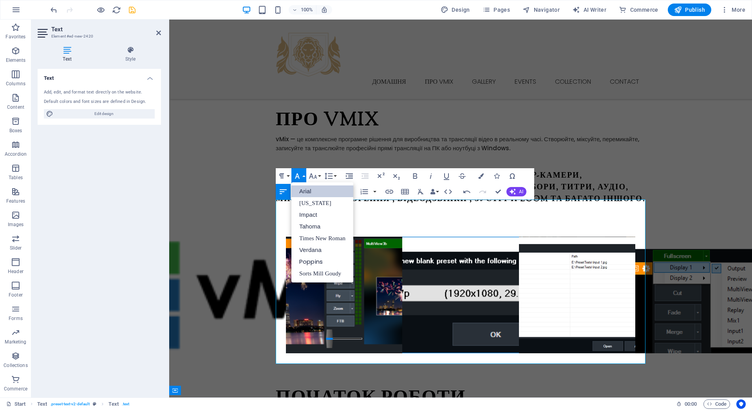
scroll to position [0, 0]
click at [313, 211] on link "Impact" at bounding box center [322, 215] width 62 height 12
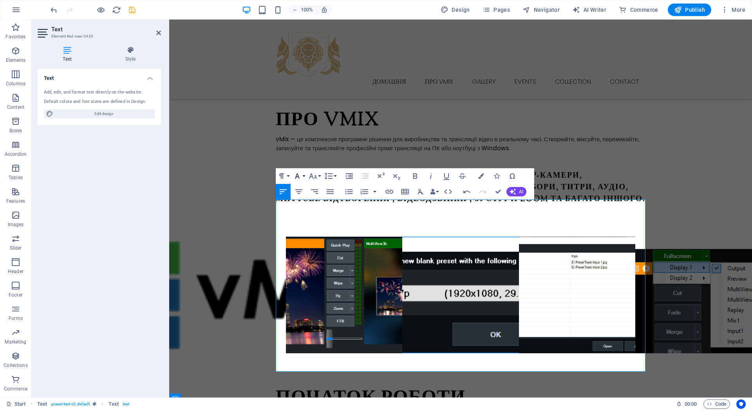
click at [300, 177] on icon "button" at bounding box center [297, 176] width 9 height 9
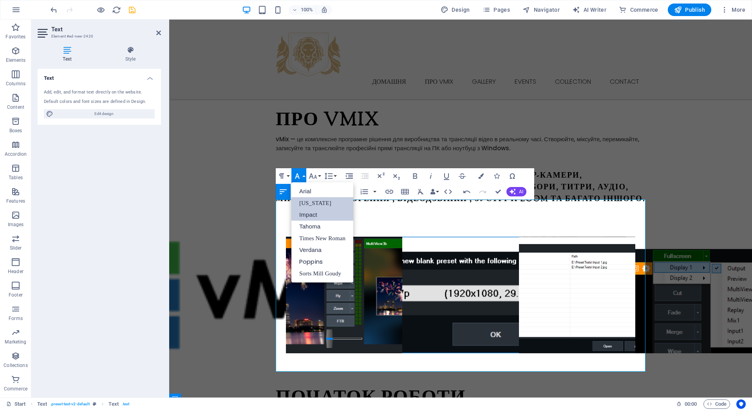
click at [303, 200] on link "[US_STATE]" at bounding box center [322, 203] width 62 height 12
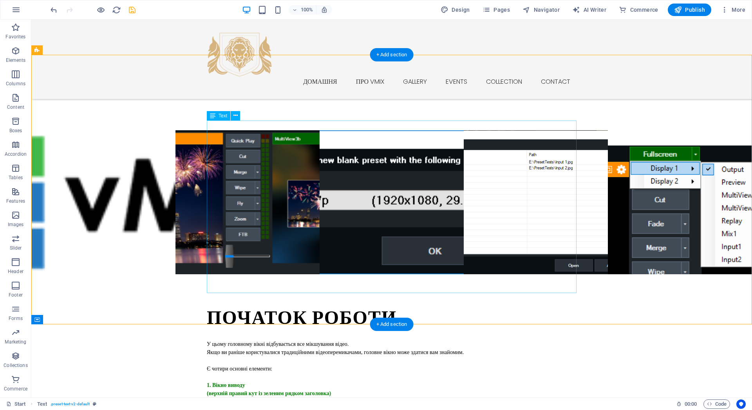
scroll to position [655, 0]
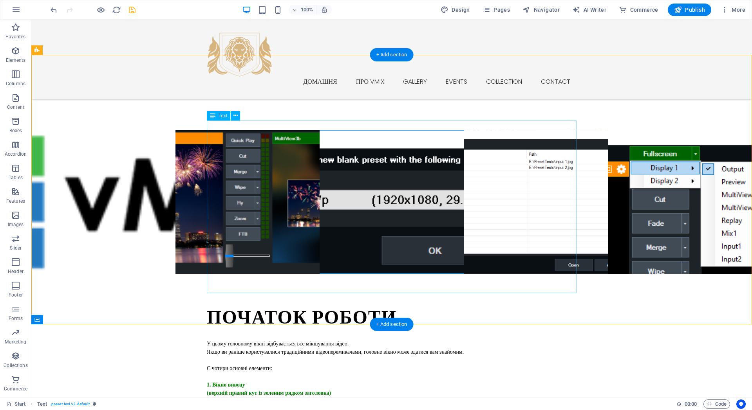
click at [235, 116] on icon at bounding box center [235, 116] width 4 height 8
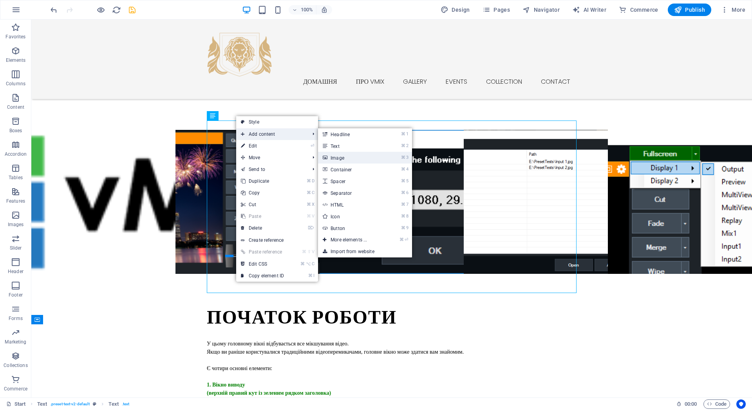
click at [341, 159] on link "⌘ 3 Image" at bounding box center [350, 158] width 65 height 12
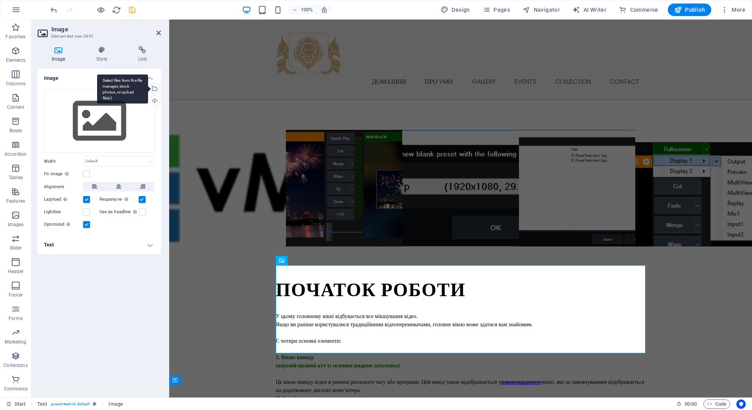
click at [155, 88] on div "Select files from the file manager, stock photos, or upload file(s)" at bounding box center [154, 89] width 12 height 12
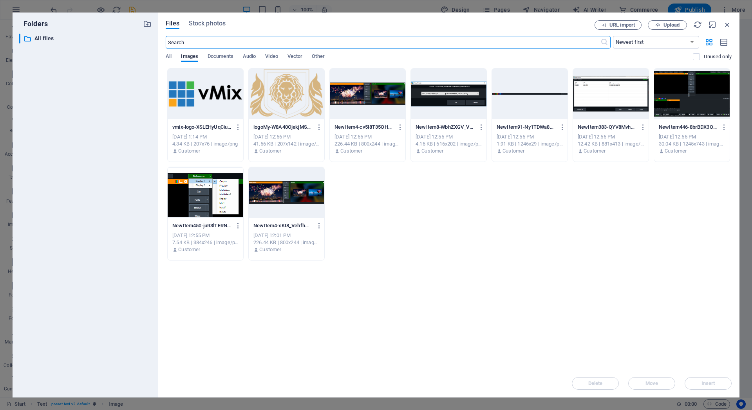
click at [516, 95] on div at bounding box center [530, 94] width 76 height 51
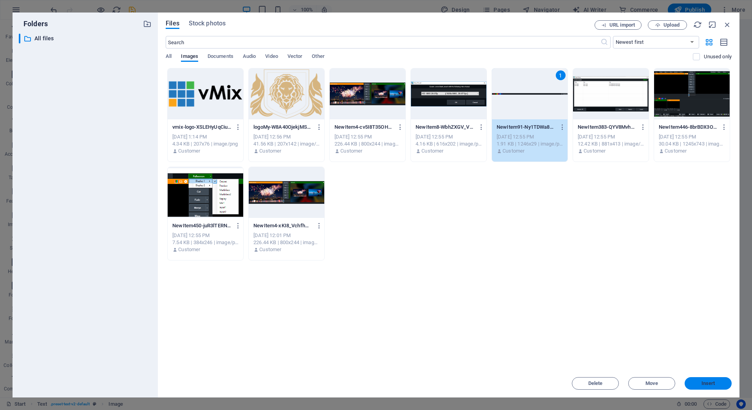
click at [592, 305] on span "Insert" at bounding box center [708, 383] width 41 height 5
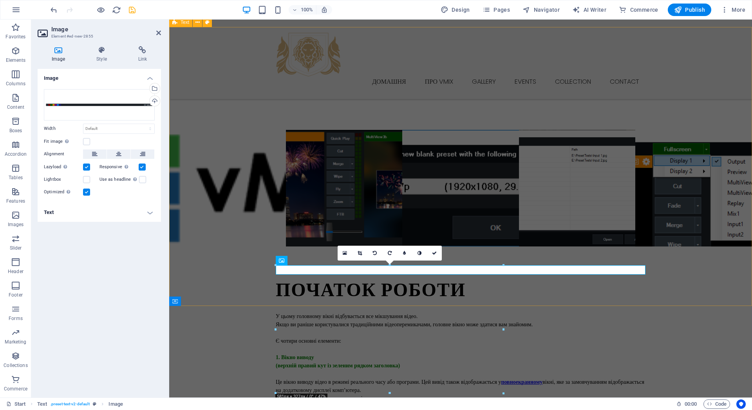
click at [579, 278] on div "Початок роботи У цьому головному вікні відбувається все мікшування відео. Якщо …" at bounding box center [460, 384] width 583 height 275
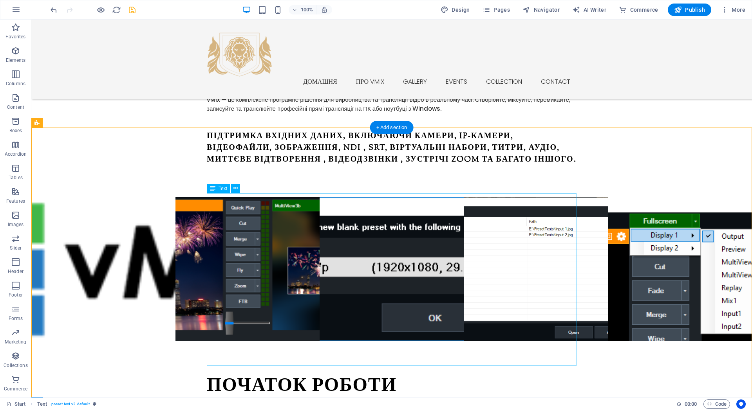
scroll to position [589, 0]
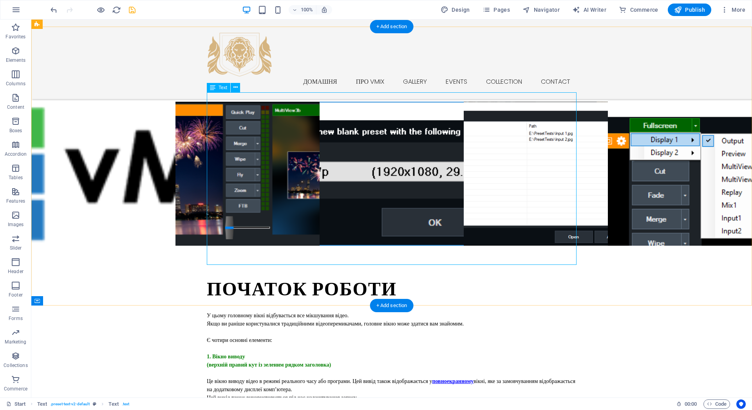
scroll to position [680, 0]
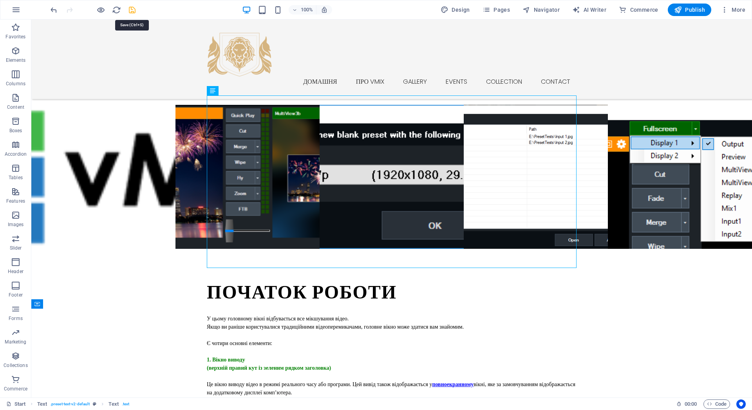
click at [130, 7] on icon "save" at bounding box center [132, 9] width 9 height 9
checkbox input "false"
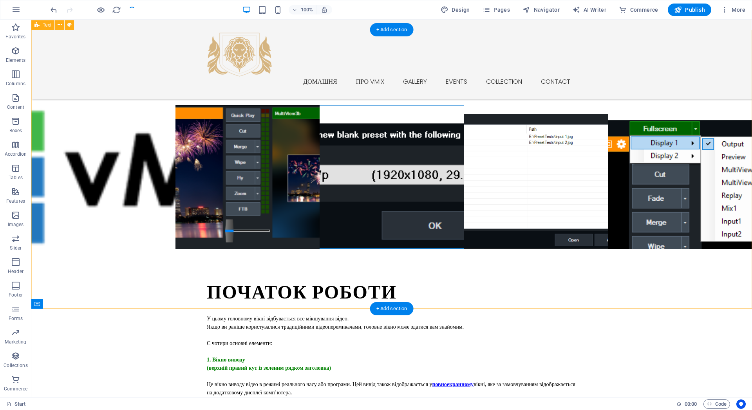
checkbox input "false"
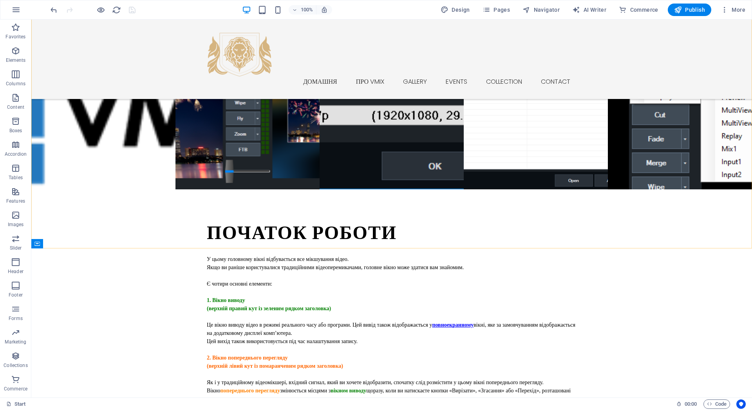
scroll to position [740, 0]
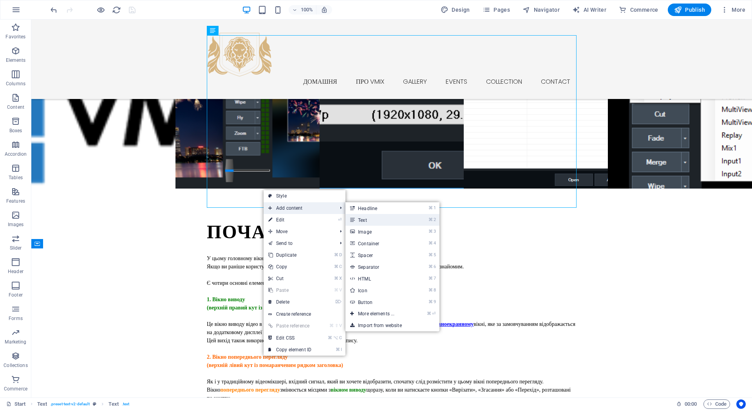
click at [381, 220] on link "⌘ 2 Text" at bounding box center [377, 220] width 65 height 12
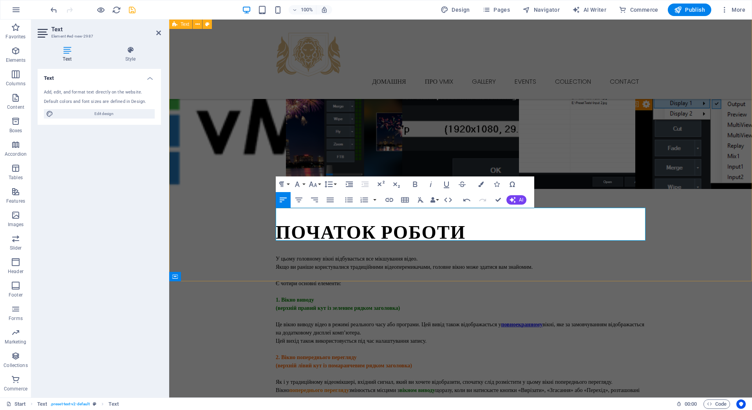
click at [324, 264] on div "Початок роботи У цьому головному вікні відбувається все мікшування відео. Якщо …" at bounding box center [460, 343] width 583 height 308
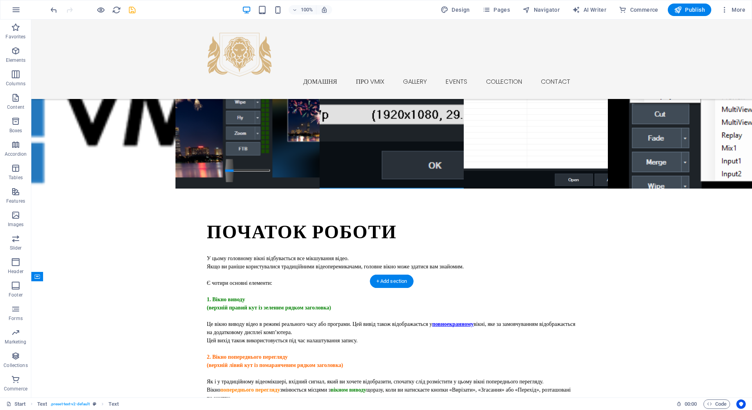
drag, startPoint x: 266, startPoint y: 216, endPoint x: 260, endPoint y: 243, distance: 27.7
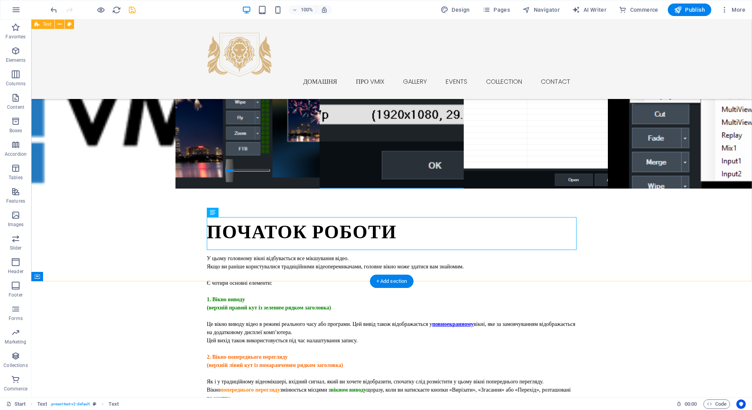
click at [262, 276] on div "Початок роботи У цьому головному вікні відбувається все мікшування відео. Якщо …" at bounding box center [391, 344] width 720 height 311
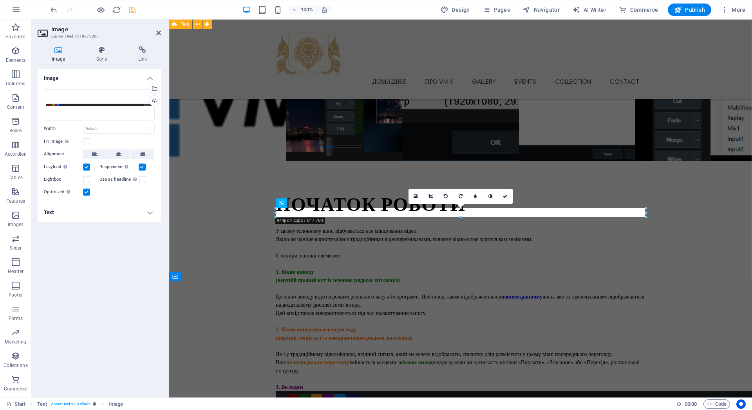
scroll to position [712, 0]
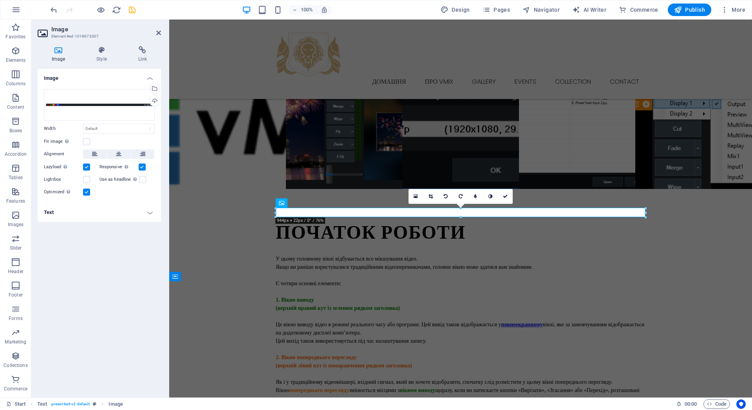
click at [82, 214] on h4 "Text" at bounding box center [99, 212] width 123 height 19
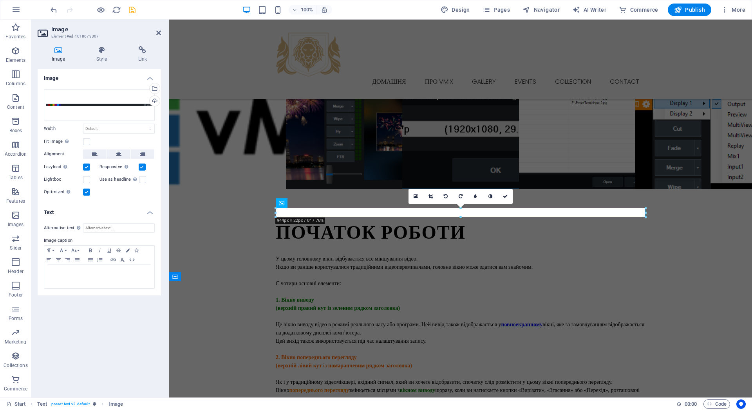
click at [82, 214] on h4 "Text" at bounding box center [99, 210] width 123 height 14
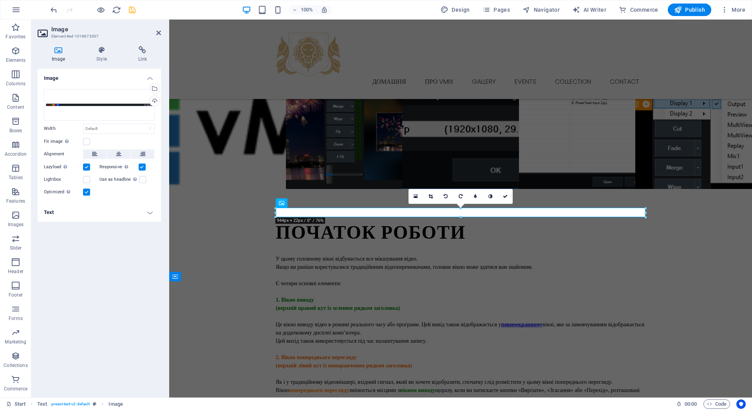
click at [82, 214] on h4 "Text" at bounding box center [99, 212] width 123 height 19
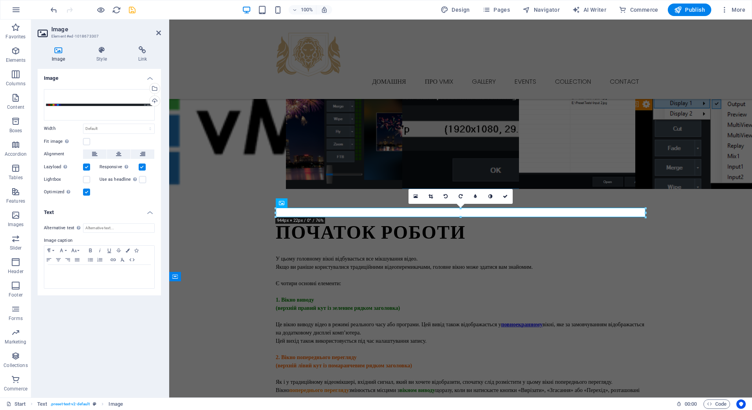
click at [82, 214] on h4 "Text" at bounding box center [99, 210] width 123 height 14
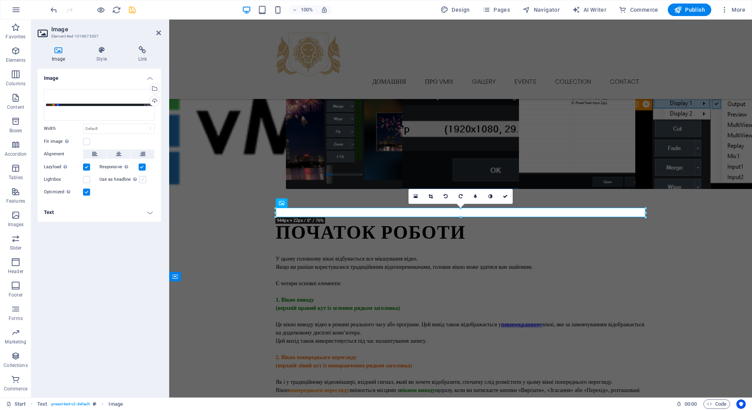
click at [142, 179] on label at bounding box center [142, 179] width 7 height 7
click at [0, 0] on input "Use as headline The image will be wrapped in an H1 headline tag. Useful for giv…" at bounding box center [0, 0] width 0 height 0
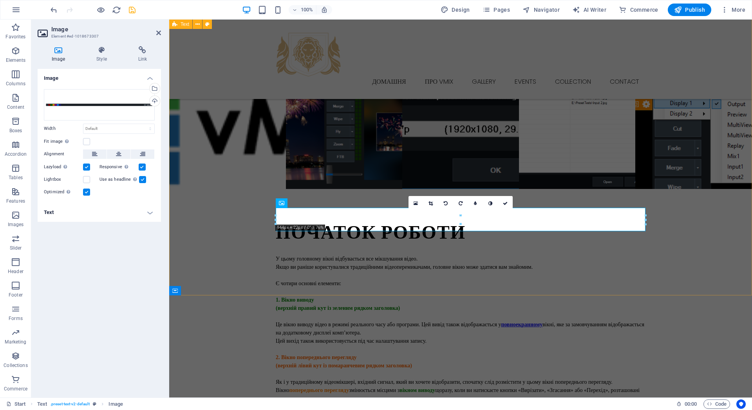
click at [219, 239] on div "Початок роботи У цьому головному вікні відбувається все мікшування відео. Якщо …" at bounding box center [460, 348] width 583 height 318
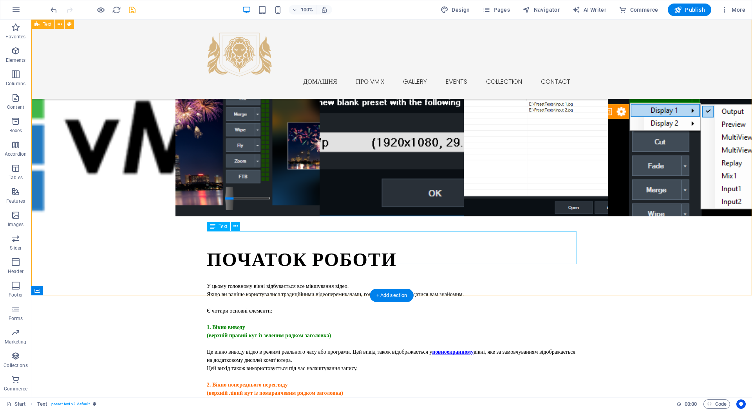
scroll to position [740, 0]
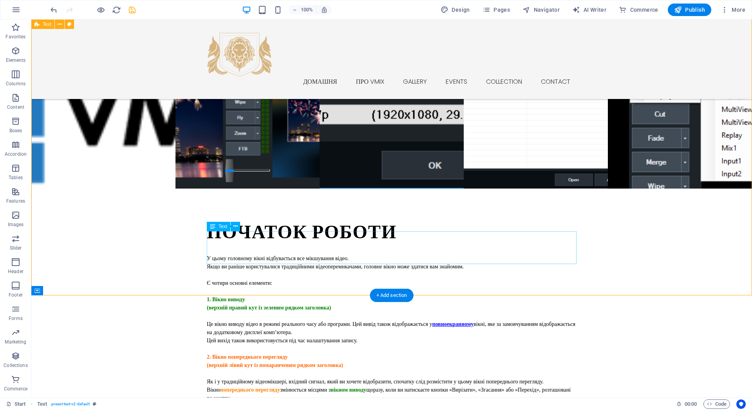
click at [294, 255] on div "У цьому головному вікні відбувається все мікшування відео. Якщо ви раніше корис…" at bounding box center [392, 337] width 370 height 164
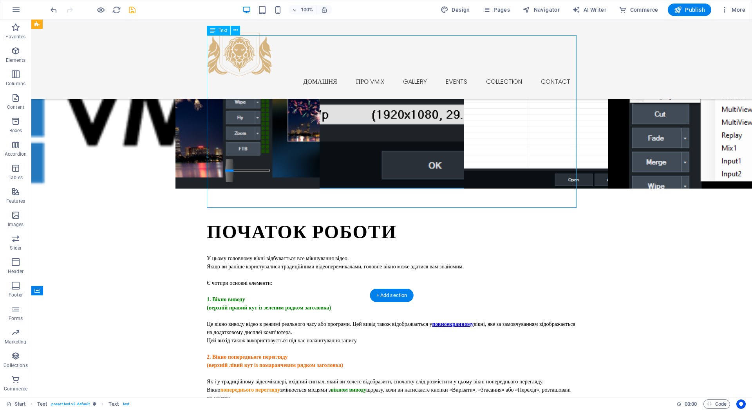
click at [294, 255] on div "У цьому головному вікні відбувається все мікшування відео. Якщо ви раніше корис…" at bounding box center [392, 337] width 370 height 164
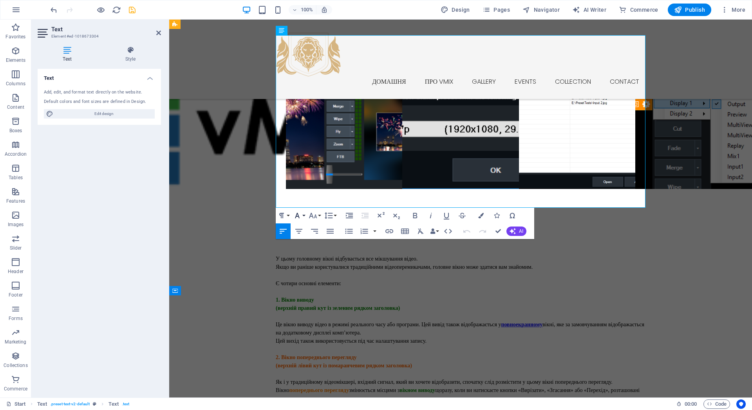
click at [301, 216] on icon "button" at bounding box center [297, 215] width 9 height 9
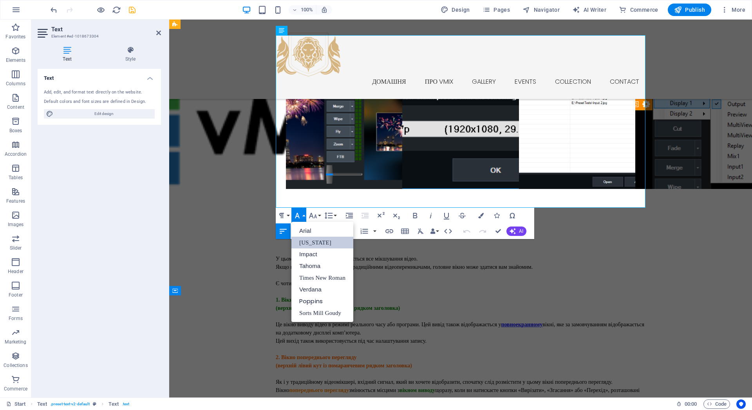
scroll to position [0, 0]
click at [301, 216] on icon "button" at bounding box center [297, 215] width 9 height 9
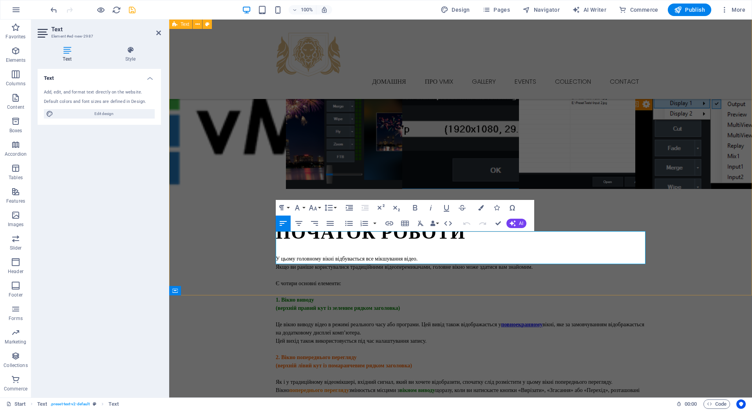
click at [300, 207] on icon "button" at bounding box center [297, 207] width 9 height 9
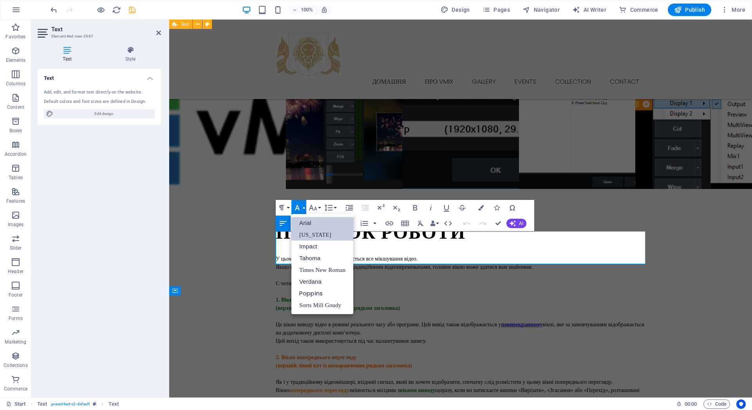
click at [308, 237] on link "[US_STATE]" at bounding box center [322, 235] width 62 height 12
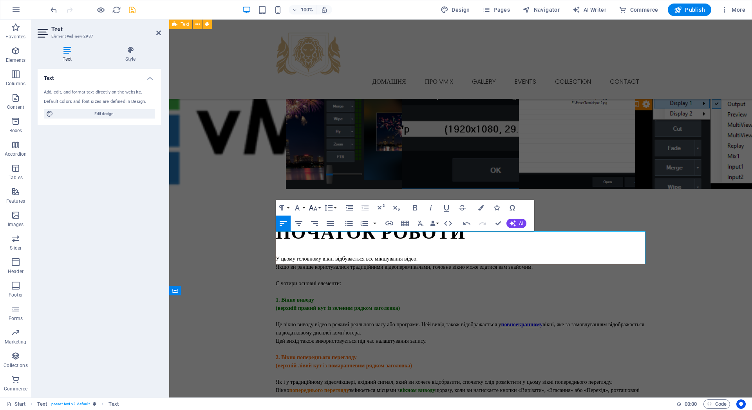
click at [318, 206] on button "Font Size" at bounding box center [314, 208] width 15 height 16
click at [324, 281] on link "14" at bounding box center [321, 282] width 28 height 12
click at [350, 291] on div "Початок роботи У цьому головному вікні відбувається все мікшування відео. Якщо …" at bounding box center [460, 348] width 583 height 318
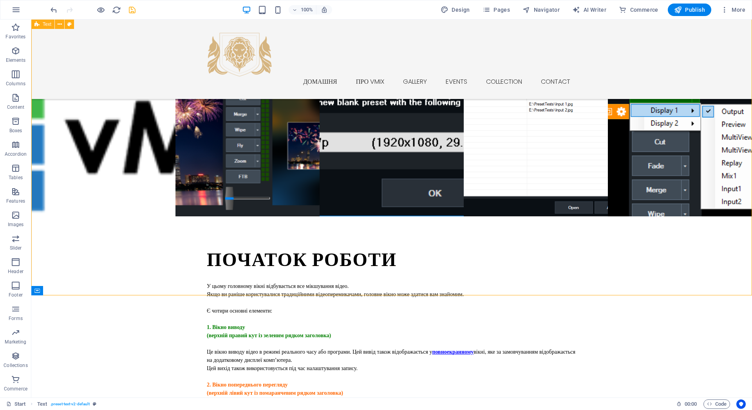
scroll to position [740, 0]
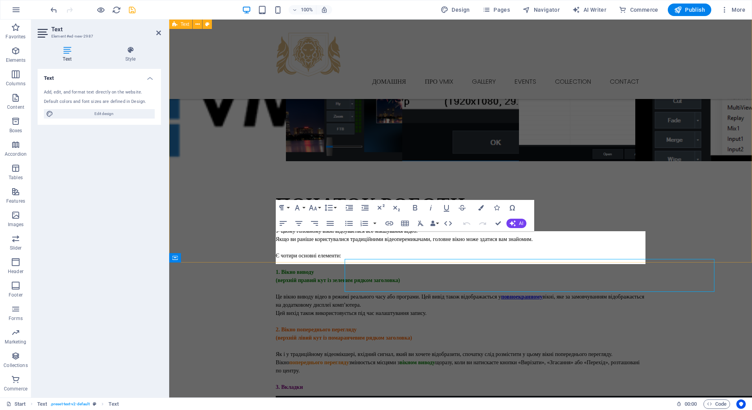
scroll to position [712, 0]
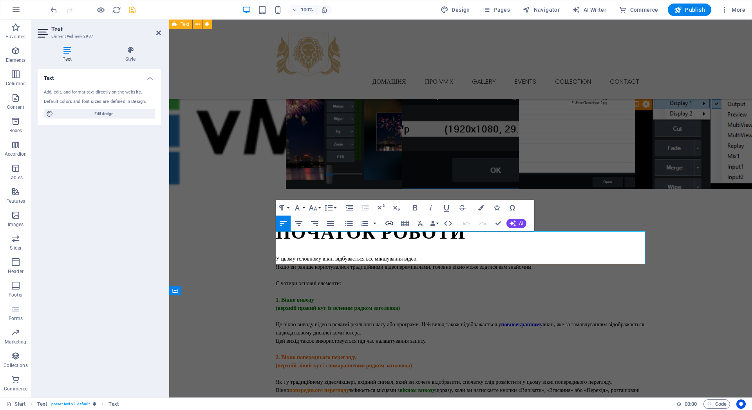
click at [390, 224] on icon "button" at bounding box center [389, 223] width 9 height 9
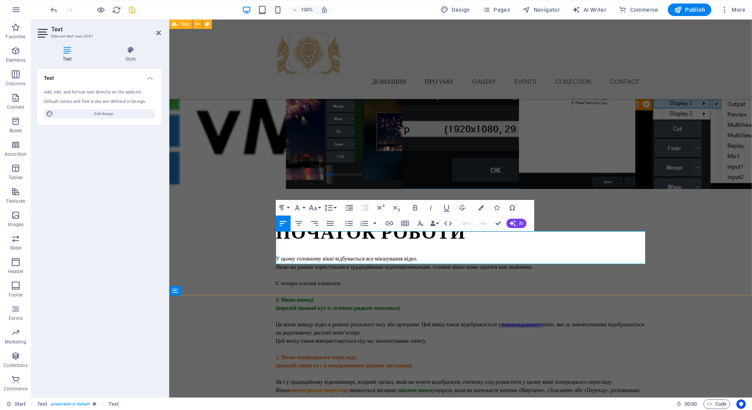
click at [505, 213] on icon "button" at bounding box center [506, 216] width 9 height 9
click at [530, 226] on icon "button" at bounding box center [531, 224] width 9 height 9
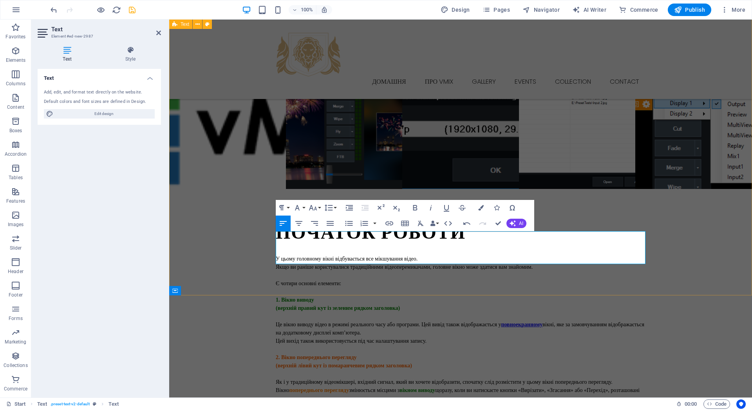
click at [463, 225] on icon "button" at bounding box center [465, 224] width 8 height 7
click at [411, 255] on div "У цьому головному вікні відбувається все мікшування відео. Якщо ви раніше корис…" at bounding box center [461, 337] width 370 height 164
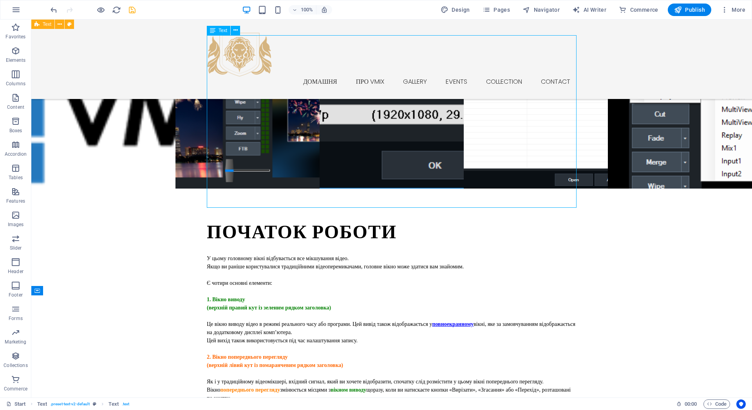
click at [466, 255] on div "У цьому головному вікні відбувається все мікшування відео. Якщо ви раніше корис…" at bounding box center [392, 337] width 370 height 164
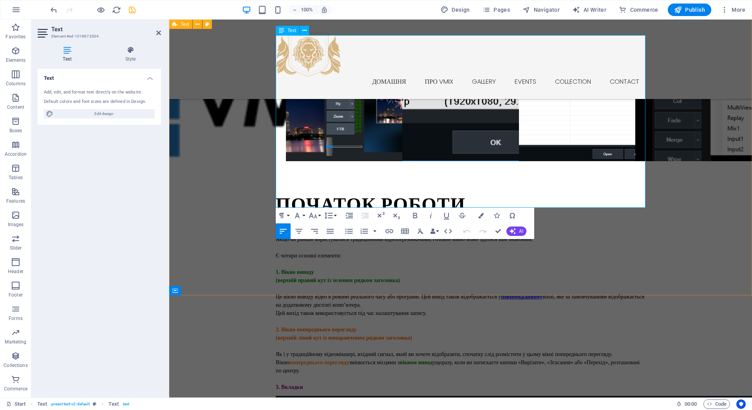
scroll to position [712, 0]
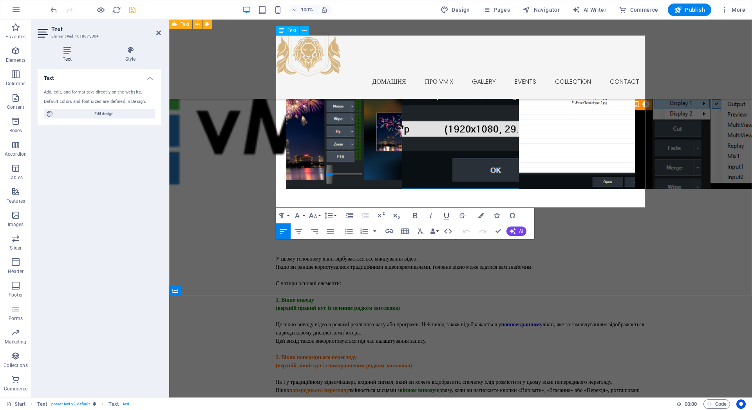
click at [536, 305] on link "повноекранному" at bounding box center [522, 325] width 42 height 6
click at [567, 85] on icon "button" at bounding box center [566, 86] width 8 height 7
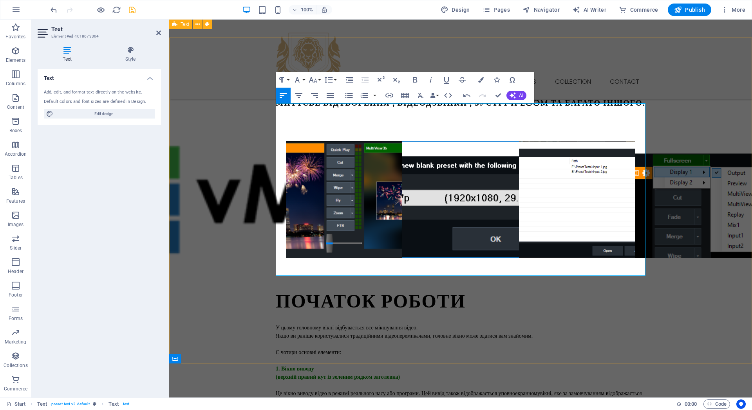
scroll to position [641, 0]
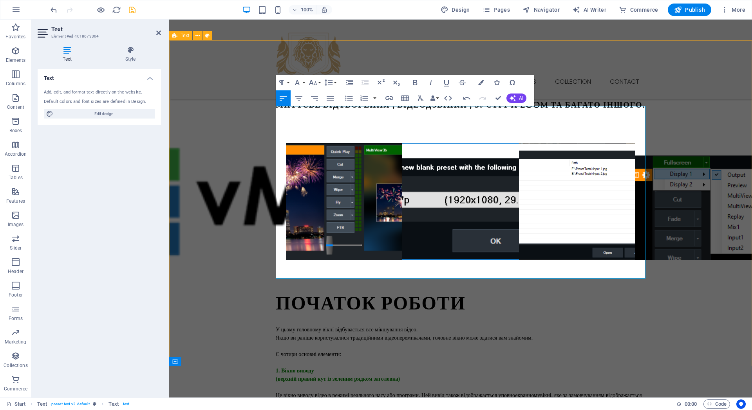
click at [508, 305] on p "Цей вихід також використовується під час налаштування запису." at bounding box center [461, 412] width 370 height 8
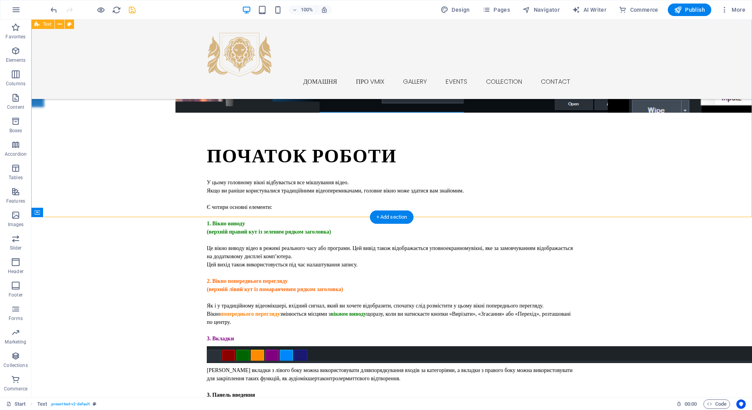
scroll to position [818, 0]
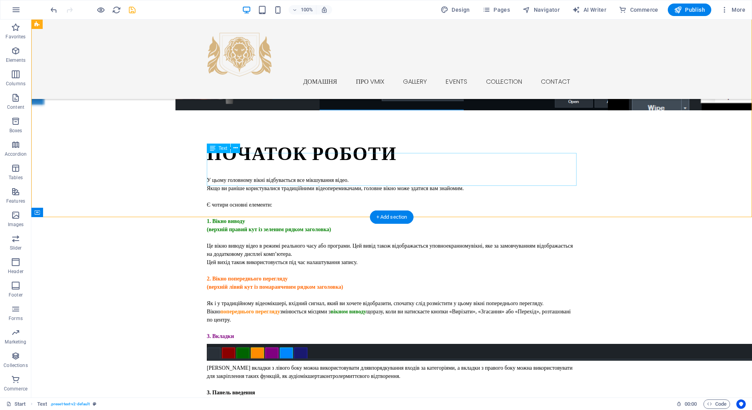
click at [249, 305] on div "Кольорові вкладки з лівого боку можна використовувати для впорядкування входів …" at bounding box center [392, 380] width 370 height 33
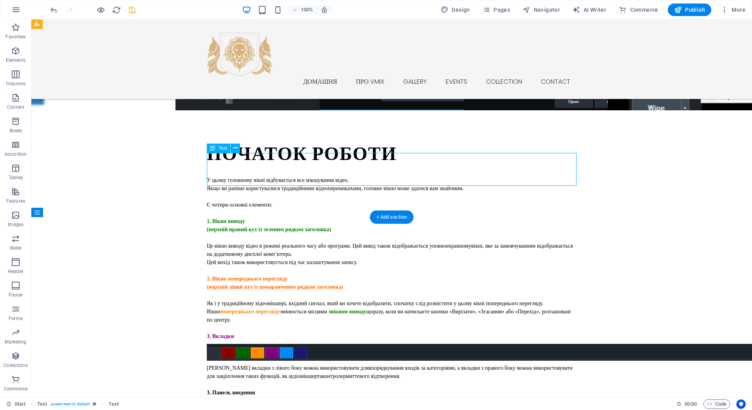
click at [249, 305] on div "Кольорові вкладки з лівого боку можна використовувати для впорядкування входів …" at bounding box center [392, 380] width 370 height 33
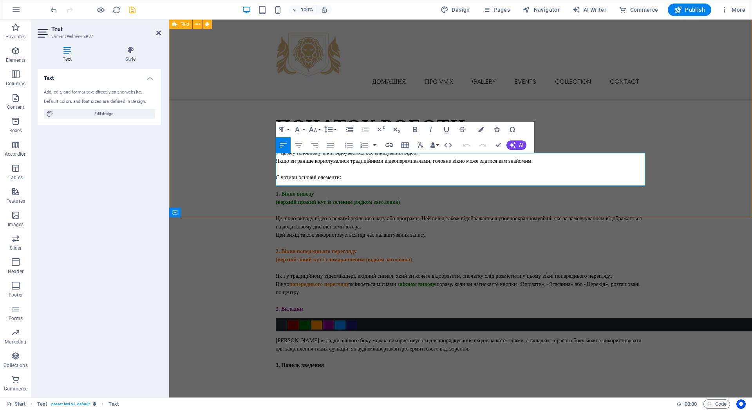
scroll to position [791, 0]
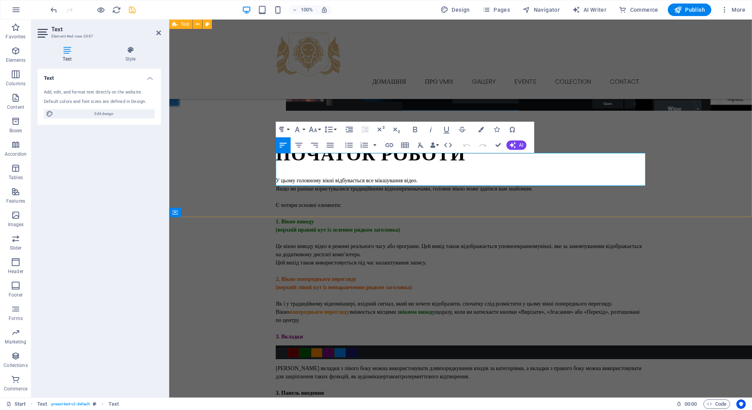
click at [338, 305] on p "3. Панель введення" at bounding box center [461, 393] width 370 height 8
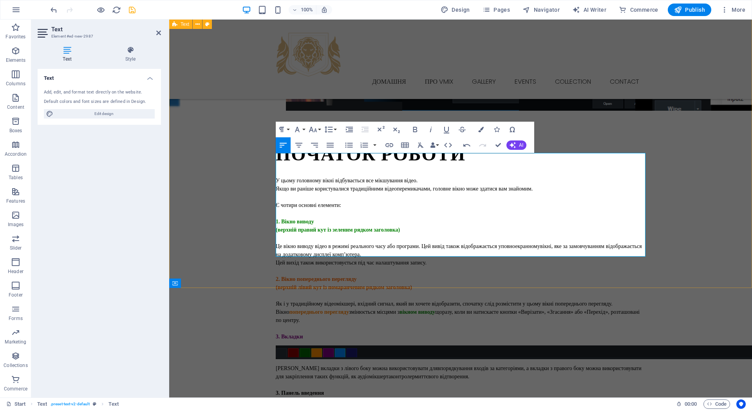
click at [491, 218] on icon "button" at bounding box center [489, 218] width 9 height 9
click at [489, 233] on icon "button" at bounding box center [488, 233] width 9 height 9
click at [310, 126] on icon "button" at bounding box center [312, 129] width 9 height 9
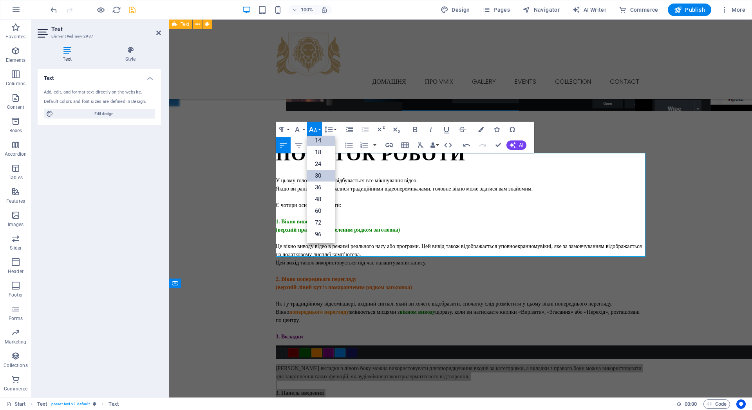
scroll to position [63, 0]
click at [300, 129] on icon "button" at bounding box center [297, 129] width 9 height 9
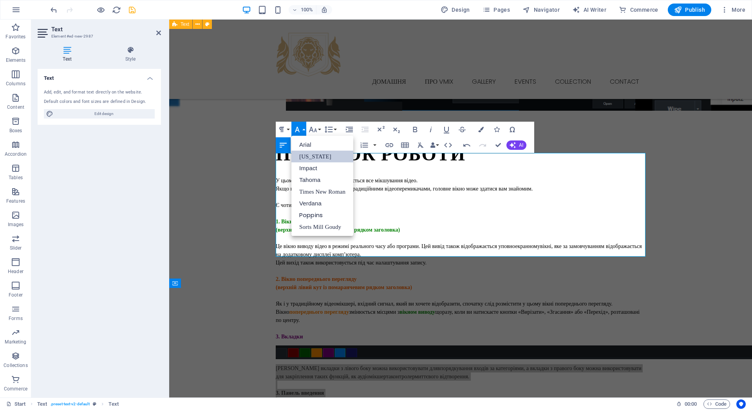
scroll to position [0, 0]
click at [305, 157] on link "[US_STATE]" at bounding box center [322, 157] width 62 height 12
click at [314, 128] on icon "button" at bounding box center [312, 129] width 9 height 9
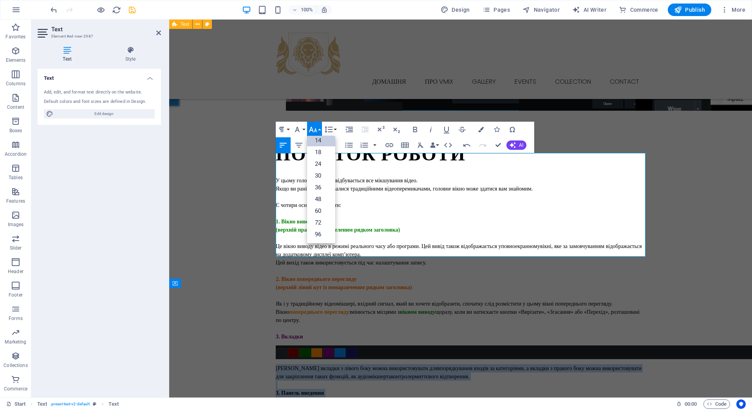
click at [320, 141] on link "14" at bounding box center [321, 141] width 28 height 12
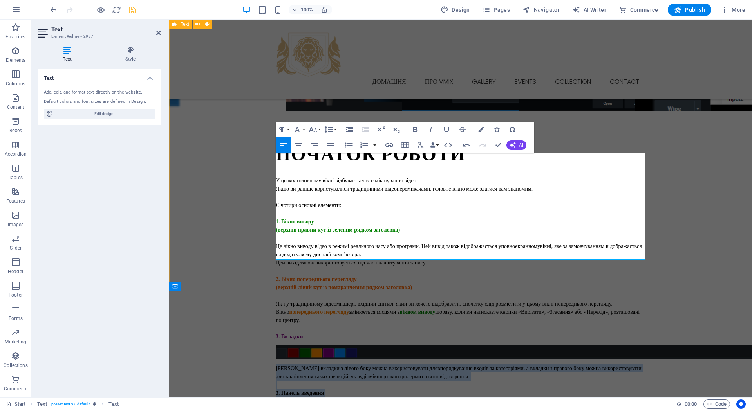
click at [373, 305] on p at bounding box center [461, 385] width 370 height 8
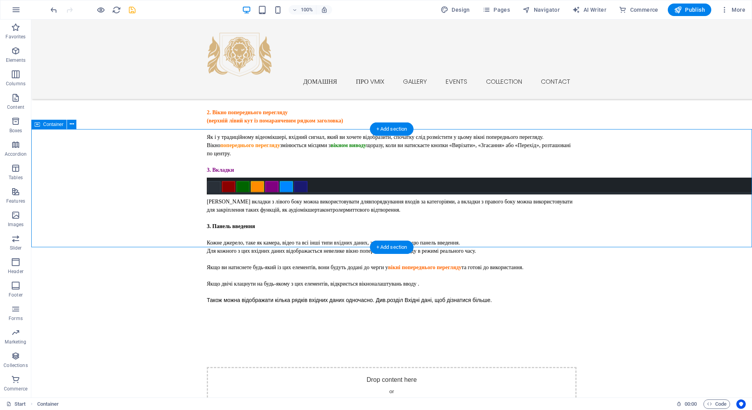
scroll to position [986, 0]
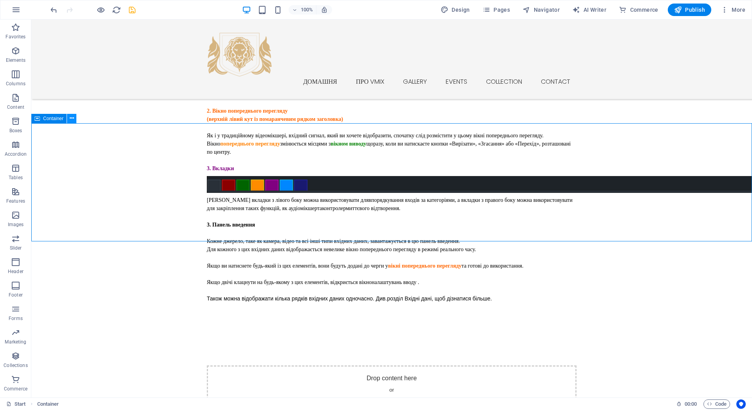
click at [71, 118] on icon at bounding box center [72, 118] width 4 height 8
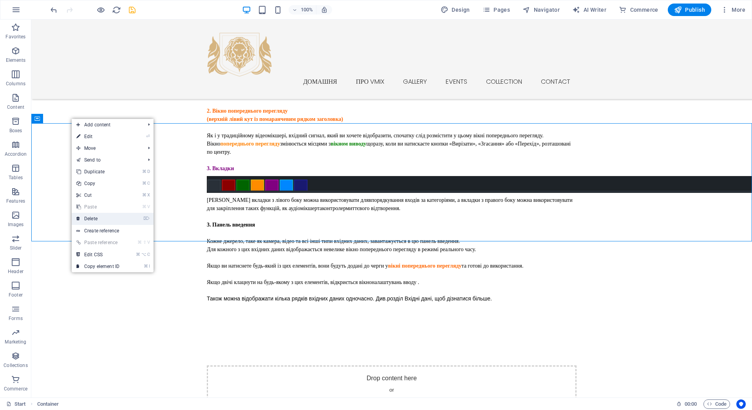
click at [100, 220] on link "⌦ Delete" at bounding box center [98, 219] width 52 height 12
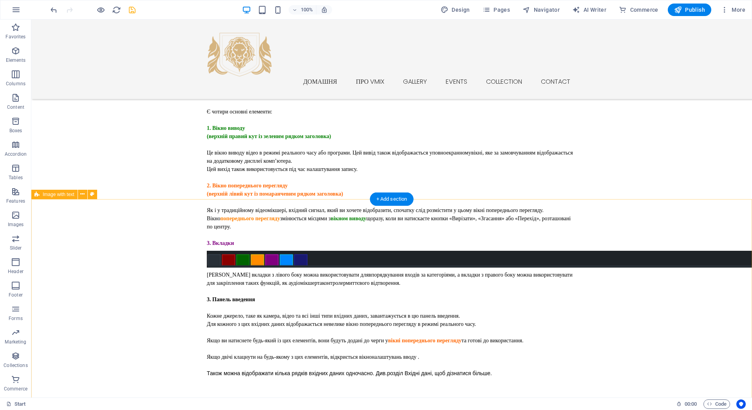
scroll to position [908, 0]
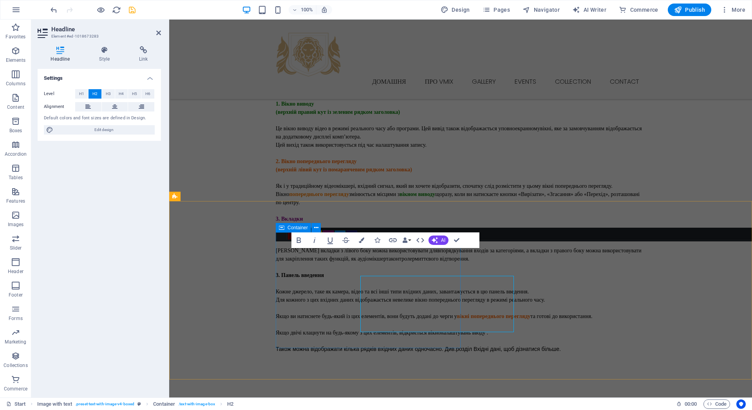
scroll to position [881, 0]
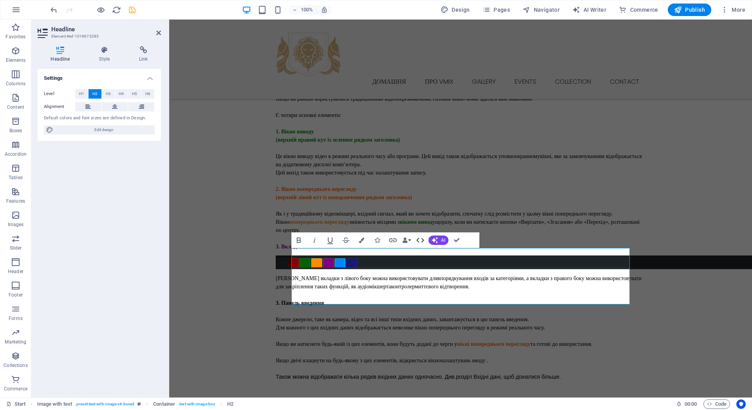
click at [419, 240] on icon "button" at bounding box center [419, 240] width 9 height 9
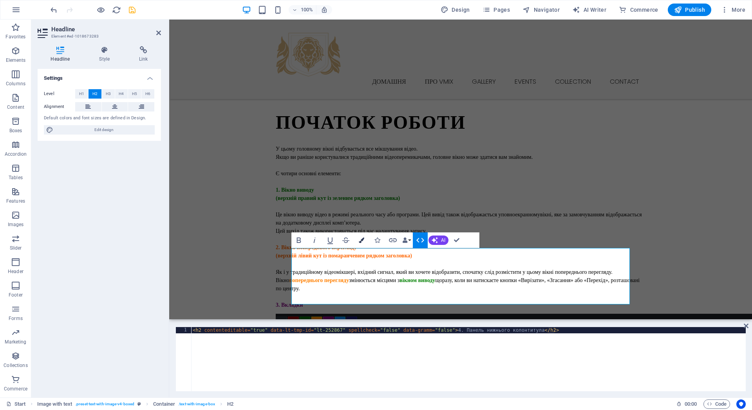
click at [363, 242] on icon "button" at bounding box center [361, 240] width 5 height 5
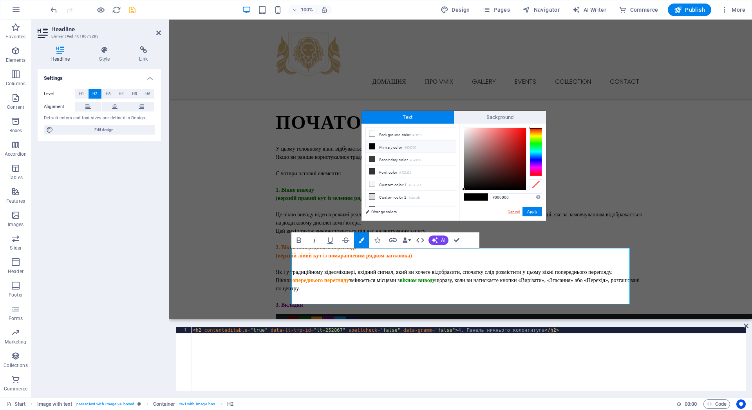
click at [516, 210] on link "Cancel" at bounding box center [514, 212] width 14 height 6
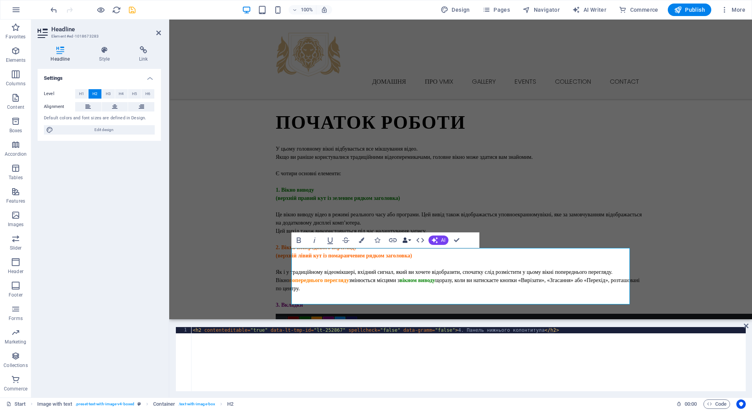
click at [409, 240] on button "Data Bindings" at bounding box center [406, 241] width 11 height 16
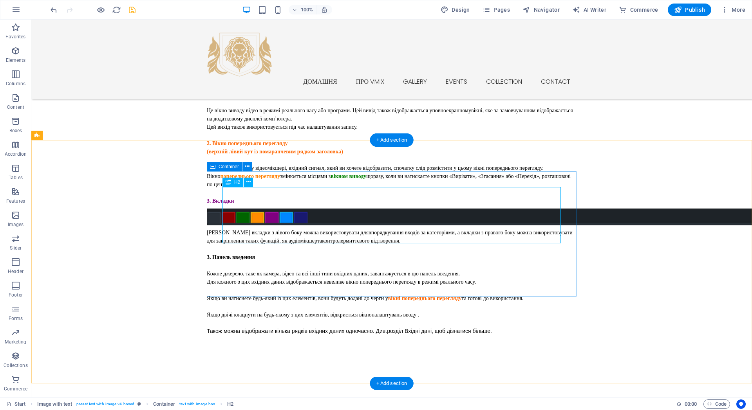
scroll to position [986, 0]
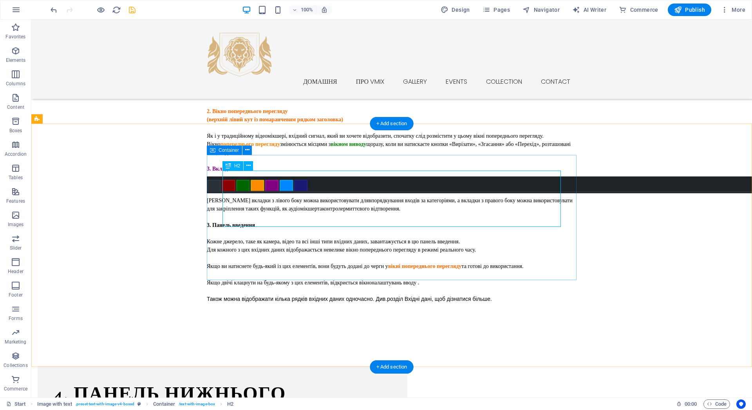
click at [341, 305] on div "4. Панель нижнього колонтитула" at bounding box center [222, 410] width 338 height 56
click at [233, 166] on div "H2" at bounding box center [232, 165] width 21 height 9
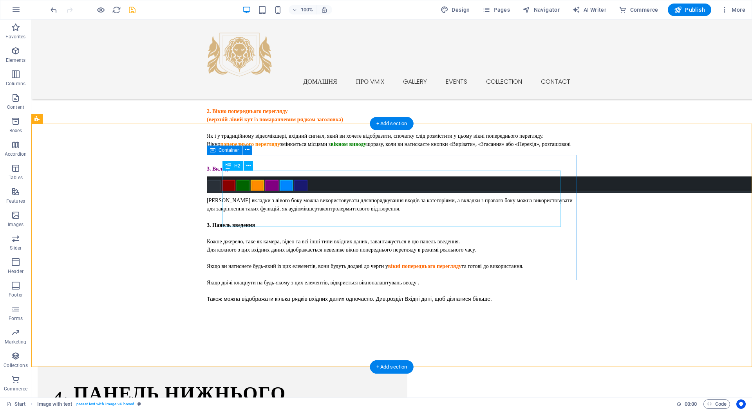
click at [247, 305] on div "4. Панель нижнього колонтитула" at bounding box center [222, 410] width 338 height 56
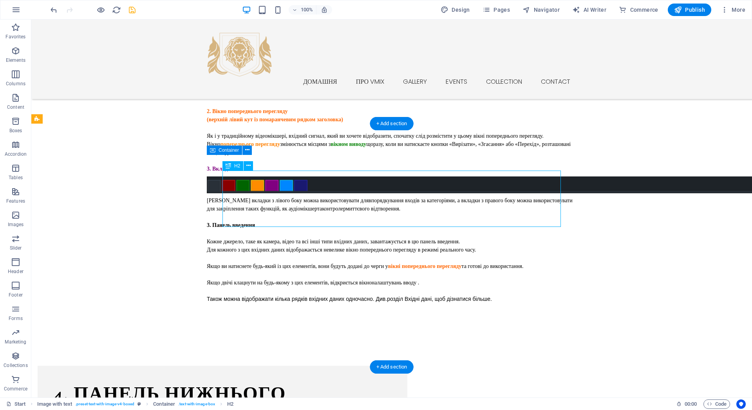
click at [247, 305] on div "4. Панель нижнього колонтитула" at bounding box center [222, 410] width 338 height 56
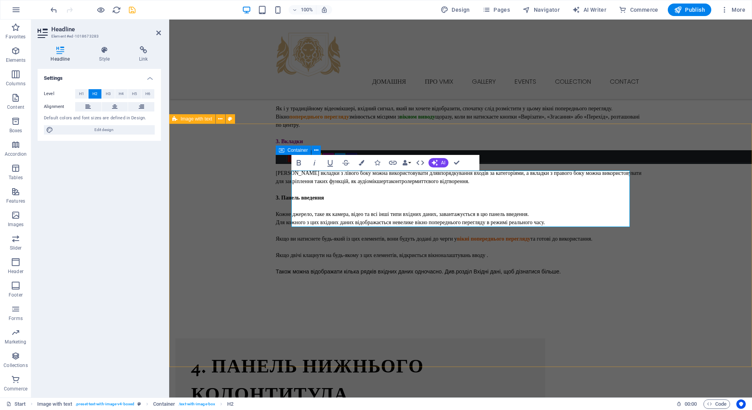
scroll to position [958, 0]
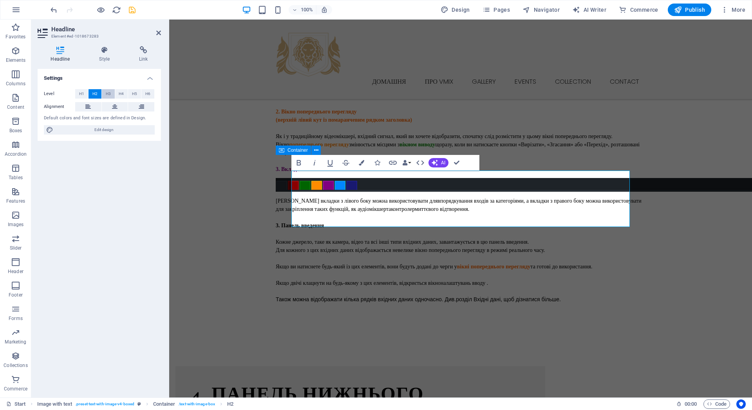
click at [108, 93] on span "H3" at bounding box center [108, 93] width 5 height 9
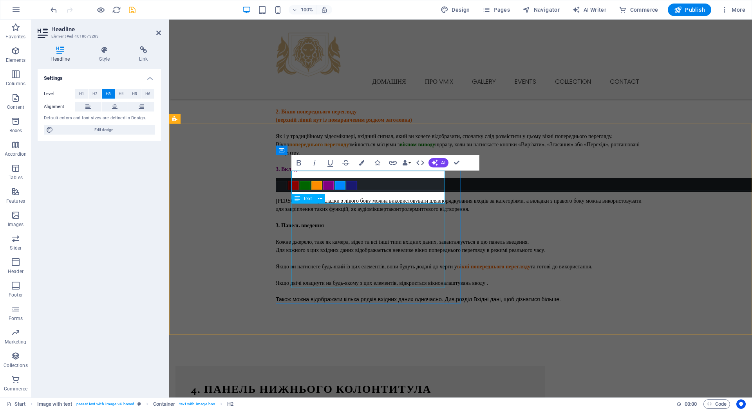
click at [336, 305] on div "Lorem ipsum dolor sit amet, consectetuer adipiscing elit. Aenean commodo ligula…" at bounding box center [360, 418] width 338 height 38
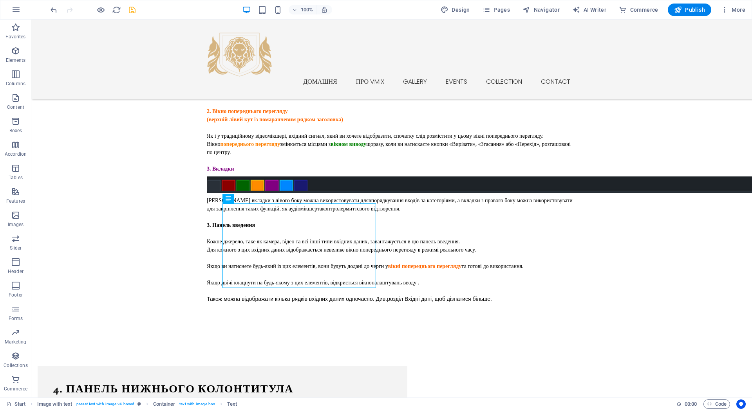
click at [302, 305] on div "Lorem ipsum dolor sit amet, consectetuer adipiscing elit. Aenean commodo ligula…" at bounding box center [222, 417] width 338 height 38
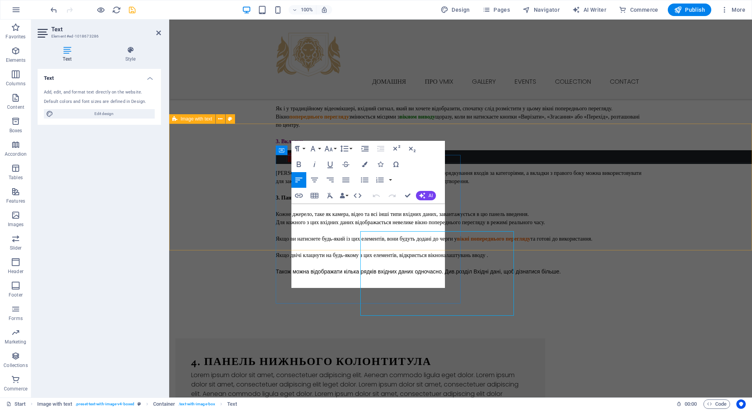
scroll to position [958, 0]
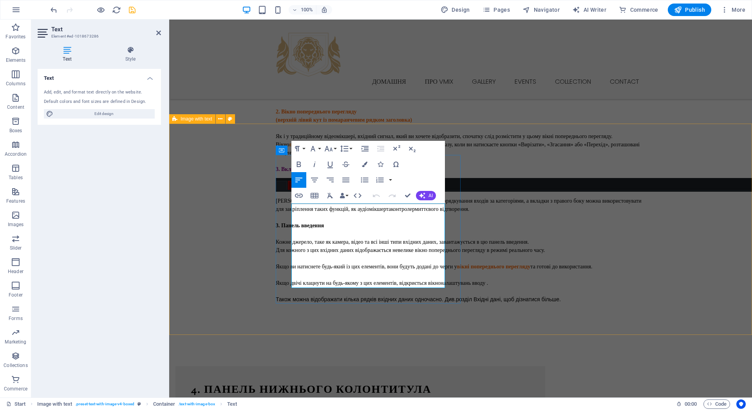
click at [321, 305] on p "Lorem ipsum dolor sit amet, consectetuer adipiscing elit. Aenean commodo ligula…" at bounding box center [360, 418] width 338 height 38
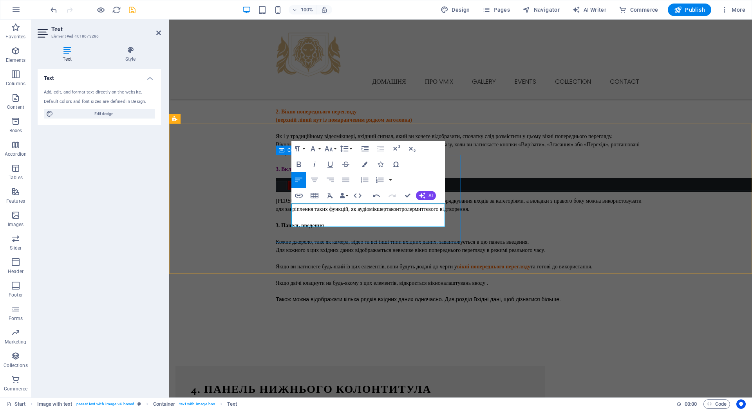
click at [339, 305] on link "додавання вхідного сигналу" at bounding box center [302, 402] width 74 height 6
click at [370, 187] on icon "button" at bounding box center [370, 188] width 9 height 9
click at [215, 305] on link "Записи" at bounding box center [205, 410] width 19 height 6
click at [323, 204] on icon "button" at bounding box center [323, 204] width 9 height 9
click at [233, 305] on link "Потоки" at bounding box center [224, 410] width 18 height 6
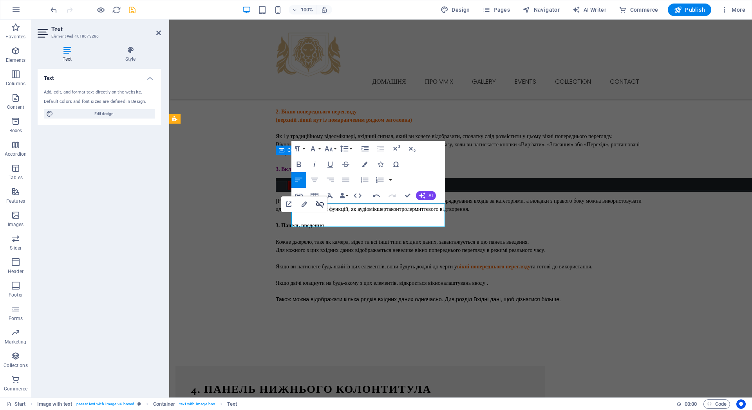
click at [319, 205] on icon "button" at bounding box center [319, 204] width 9 height 9
click at [279, 305] on link "Зовнішній вихід" at bounding box center [258, 410] width 42 height 6
click at [356, 202] on icon "button" at bounding box center [356, 204] width 9 height 9
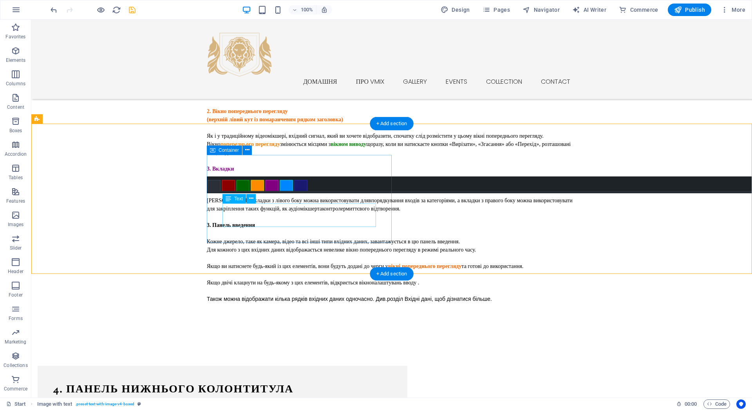
click at [307, 305] on div "Внизу розташовані кнопки для додавання вхідного сигналу та кнопки для налаштува…" at bounding box center [222, 406] width 338 height 16
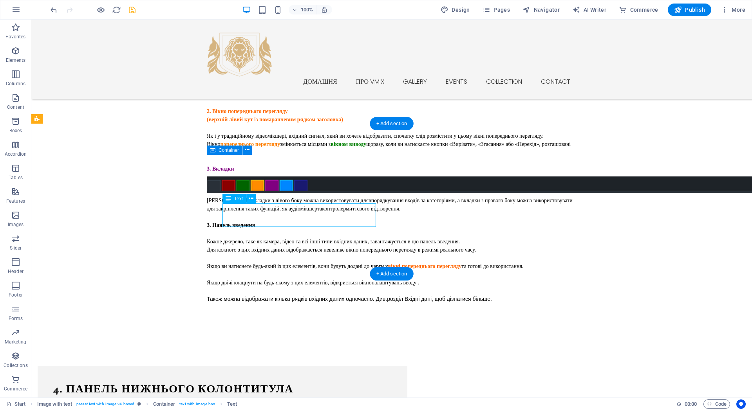
click at [307, 305] on div "Внизу розташовані кнопки для додавання вхідного сигналу та кнопки для налаштува…" at bounding box center [222, 406] width 338 height 16
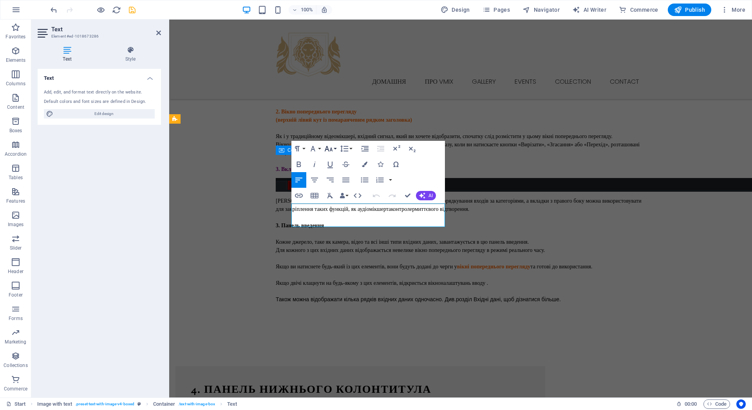
click at [327, 150] on icon "button" at bounding box center [329, 148] width 8 height 5
click at [335, 218] on link "14" at bounding box center [337, 223] width 28 height 12
click at [316, 150] on icon "button" at bounding box center [312, 148] width 9 height 9
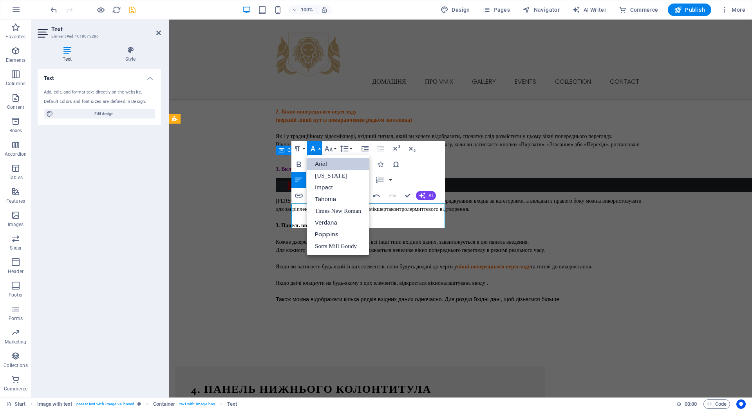
scroll to position [0, 0]
click at [320, 177] on link "[US_STATE]" at bounding box center [338, 176] width 62 height 12
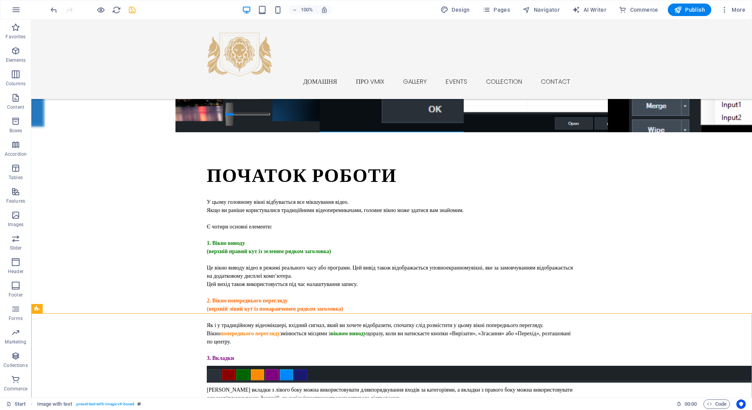
scroll to position [797, 0]
